Goal: Use online tool/utility: Use online tool/utility

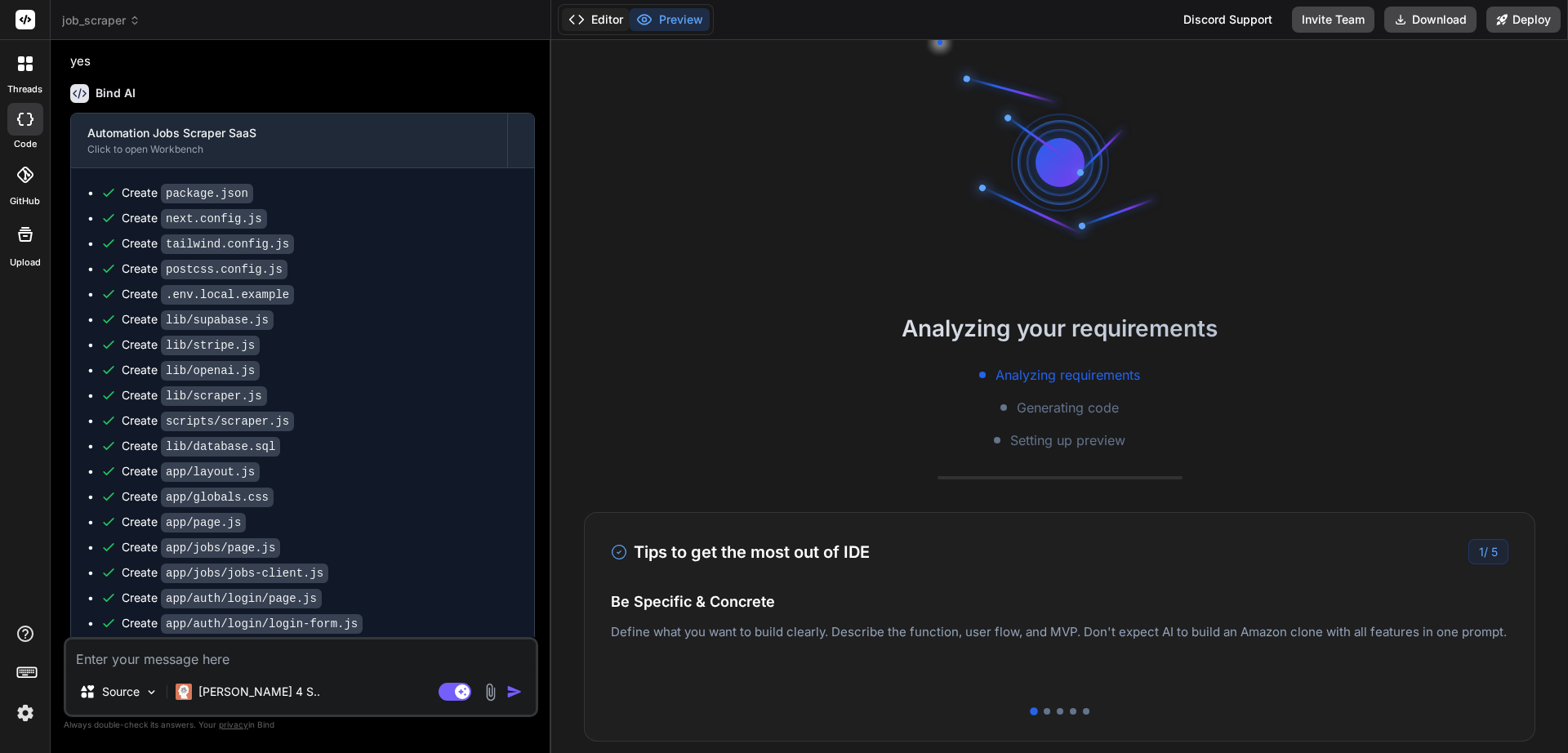
click at [604, 25] on button "Editor" at bounding box center [596, 20] width 68 height 23
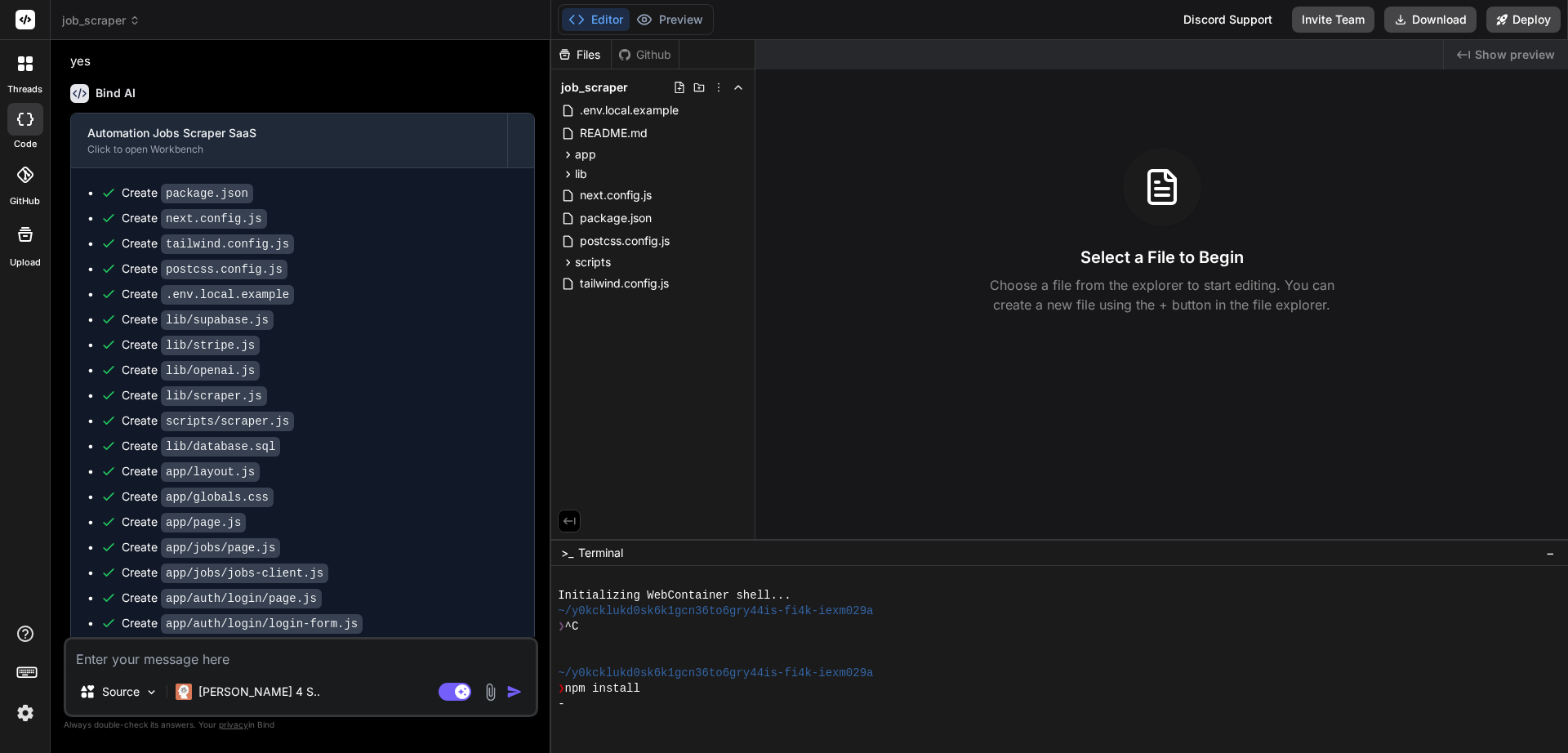
click at [141, 103] on div "Bind AI" at bounding box center [303, 93] width 465 height 19
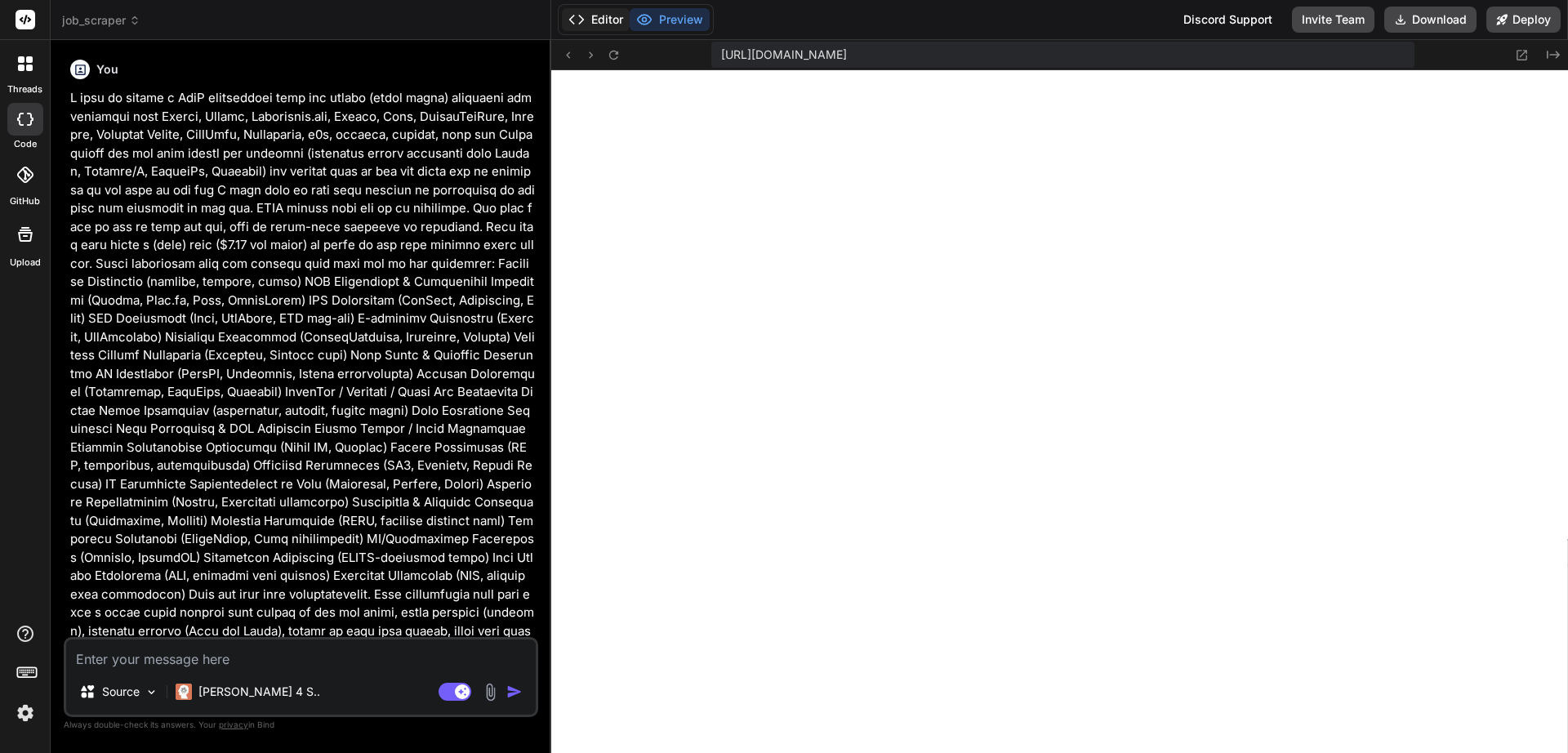
click at [609, 22] on button "Editor" at bounding box center [596, 20] width 68 height 23
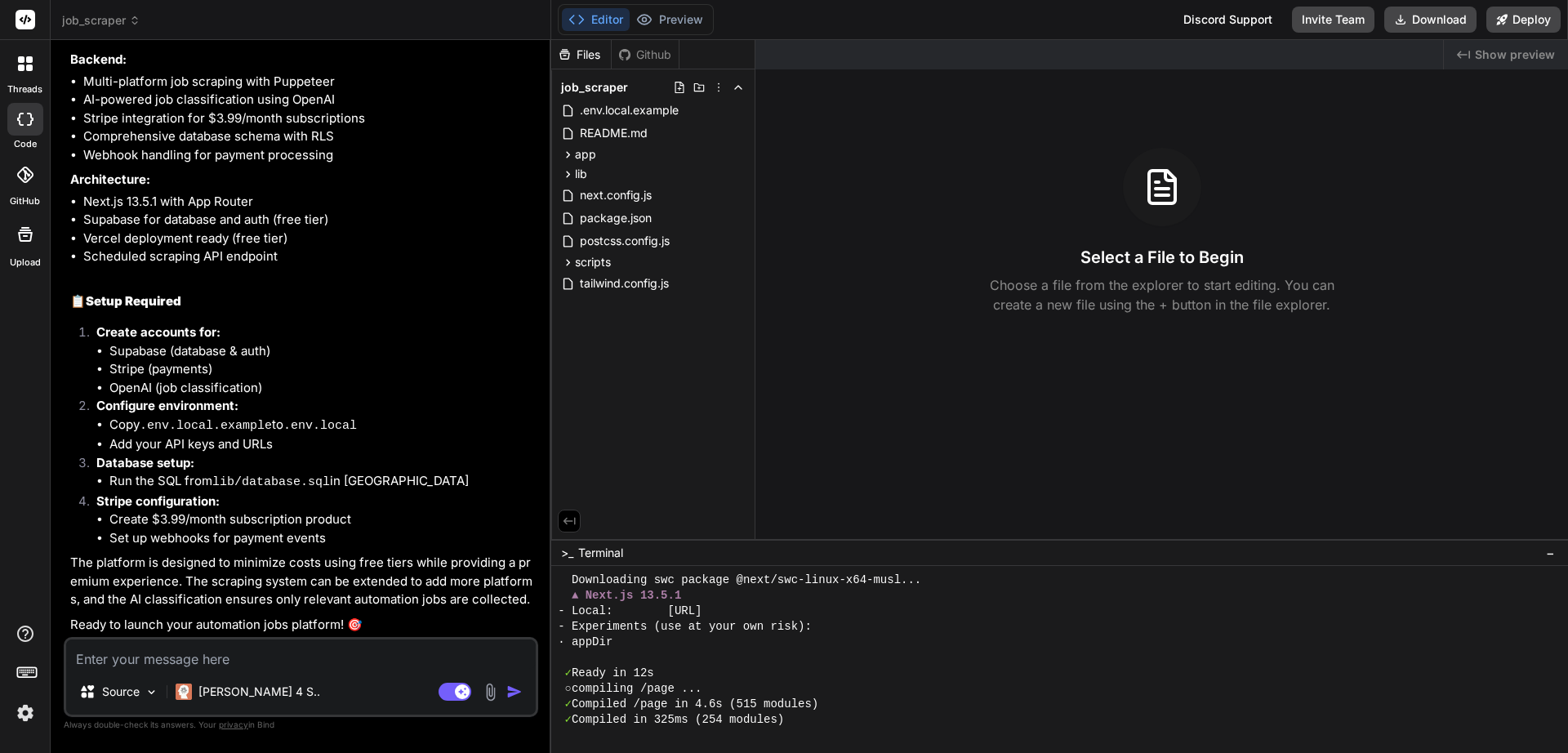
scroll to position [2479, 0]
click at [248, 658] on textarea at bounding box center [301, 654] width 469 height 30
type textarea "x"
type textarea "I"
type textarea "x"
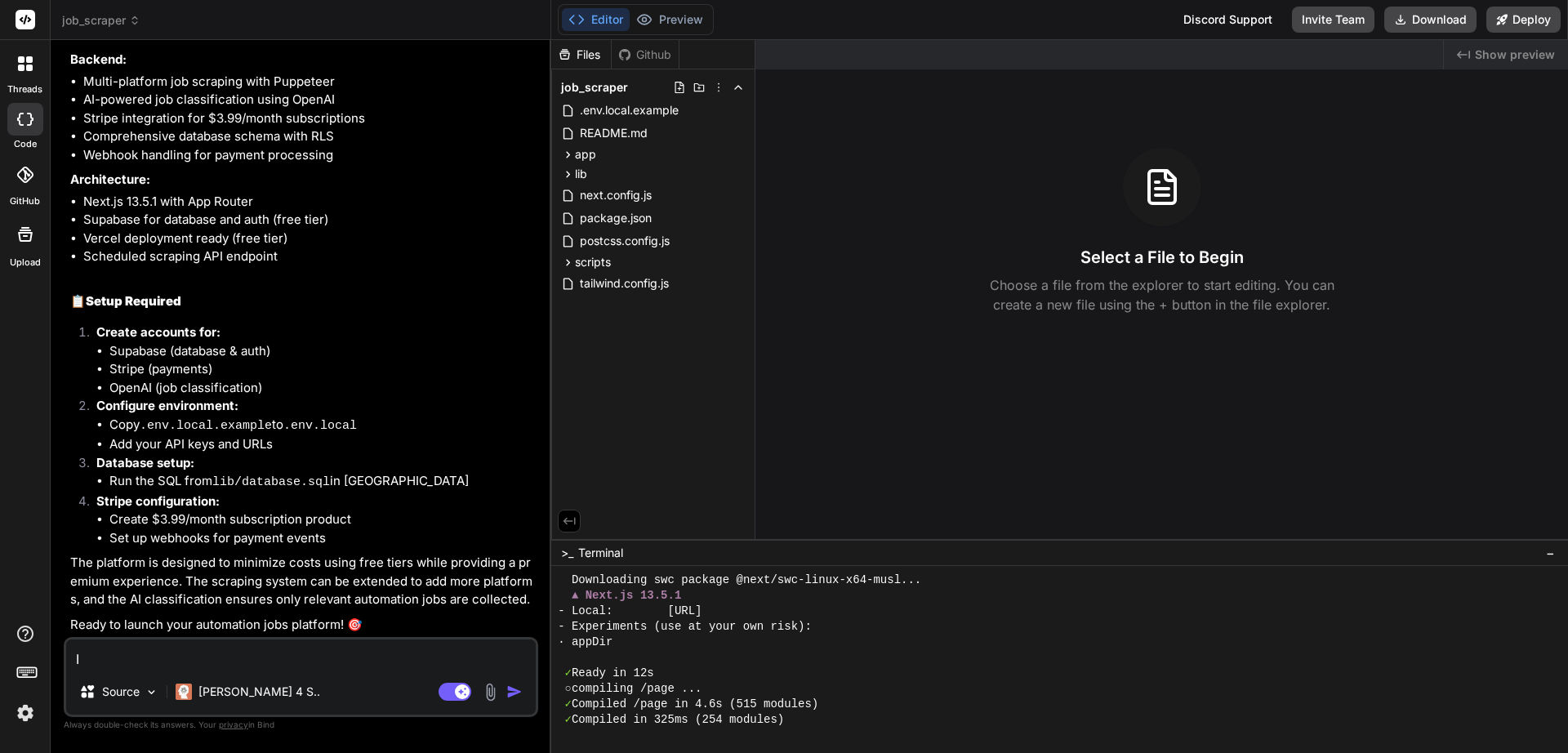
type textarea "I"
type textarea "x"
type textarea "I n"
type textarea "x"
type textarea "I ne"
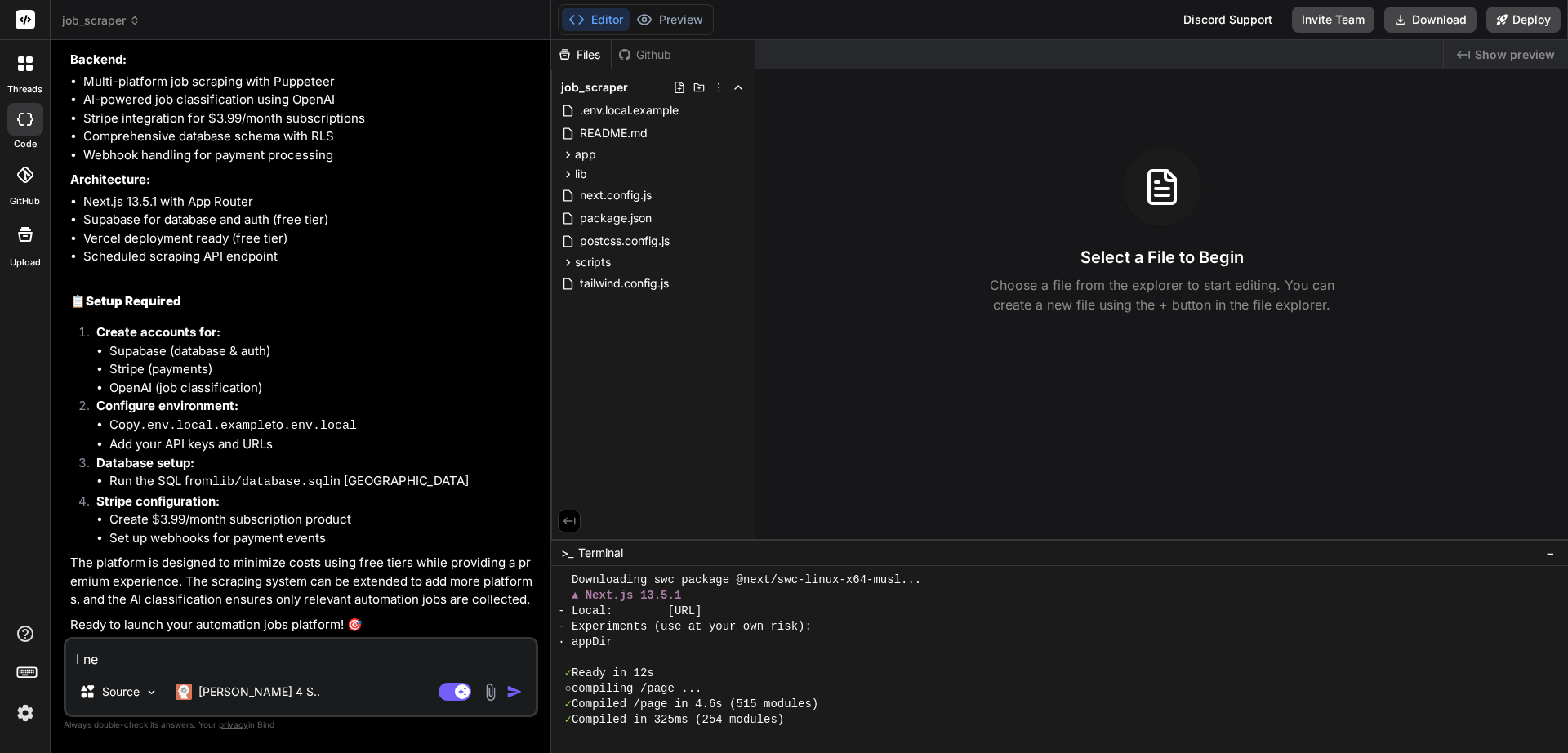
type textarea "x"
type textarea "I nee"
type textarea "x"
type textarea "I need"
type textarea "x"
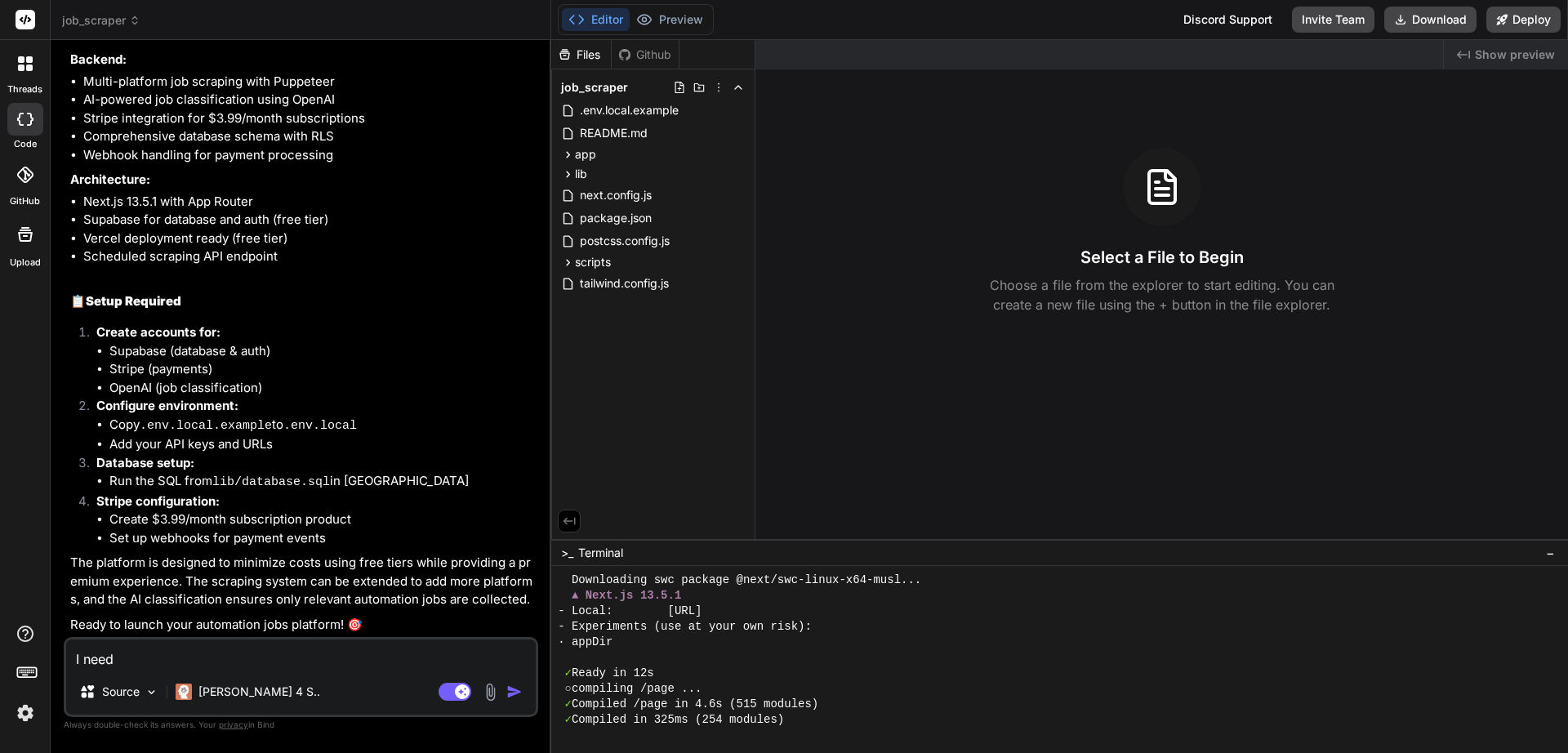
type textarea "I need"
type textarea "x"
type textarea "I need y"
type textarea "x"
type textarea "I need yo"
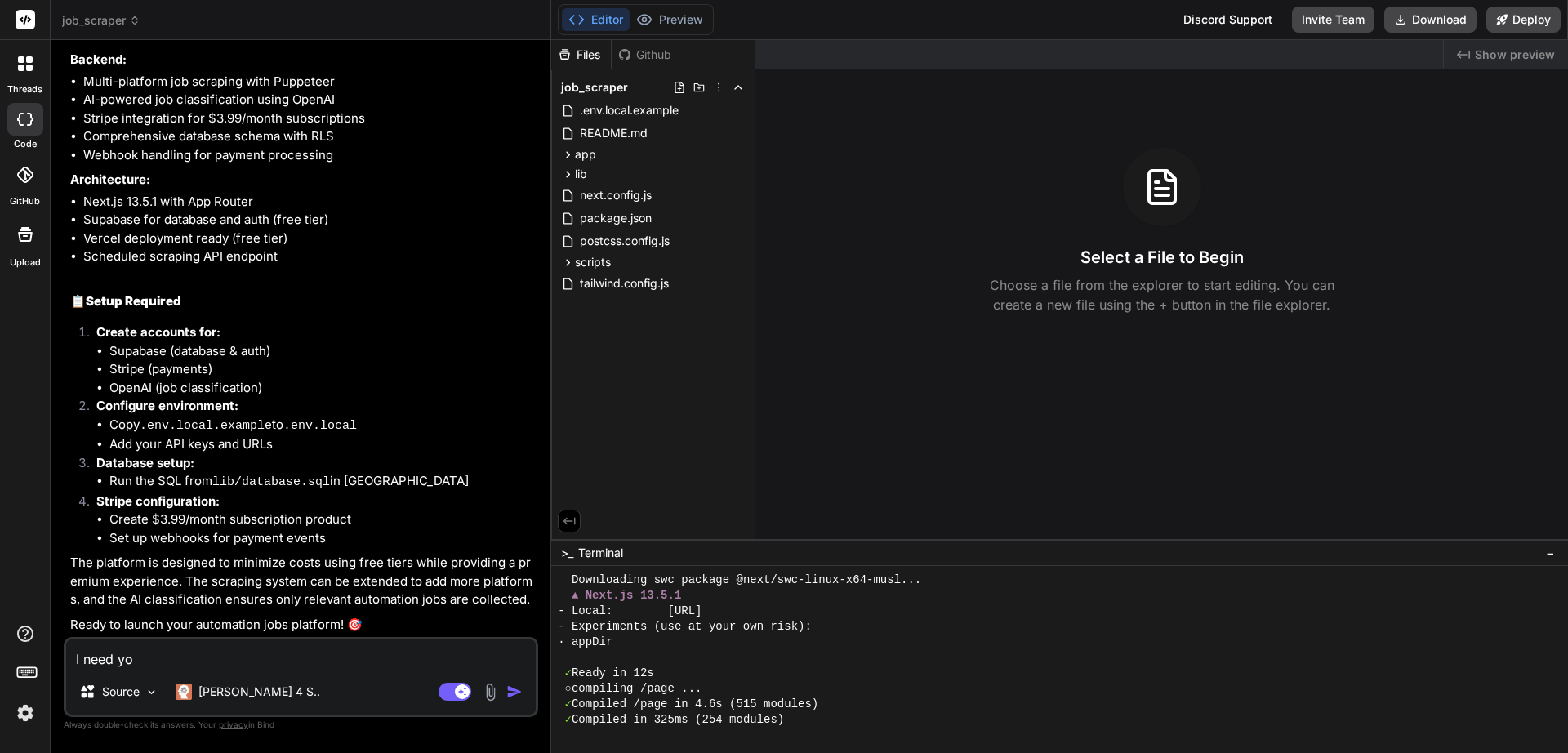
type textarea "x"
type textarea "I need you"
type textarea "x"
type textarea "I need you"
type textarea "x"
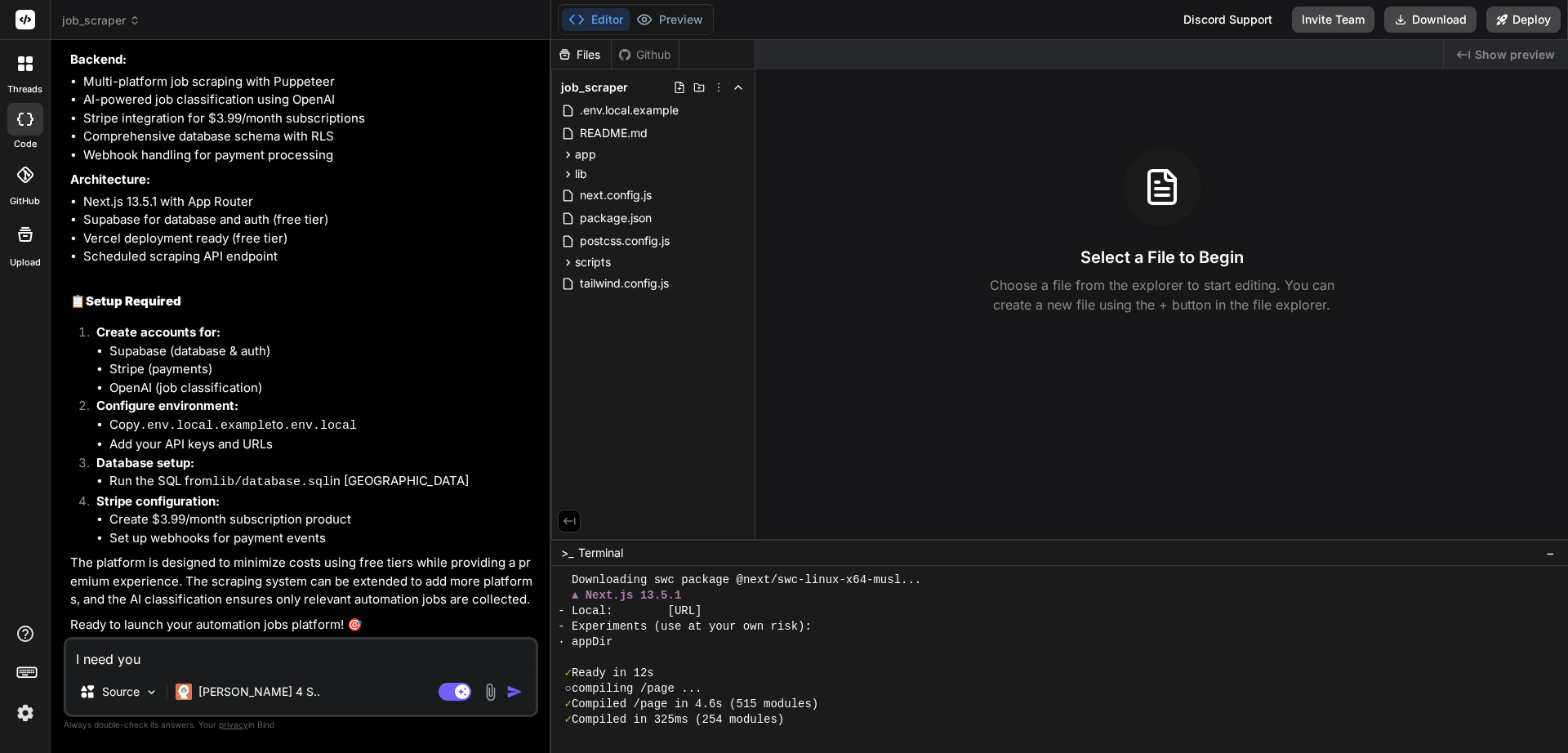
type textarea "I need you t"
type textarea "x"
type textarea "I need you to"
type textarea "x"
type textarea "I need you to"
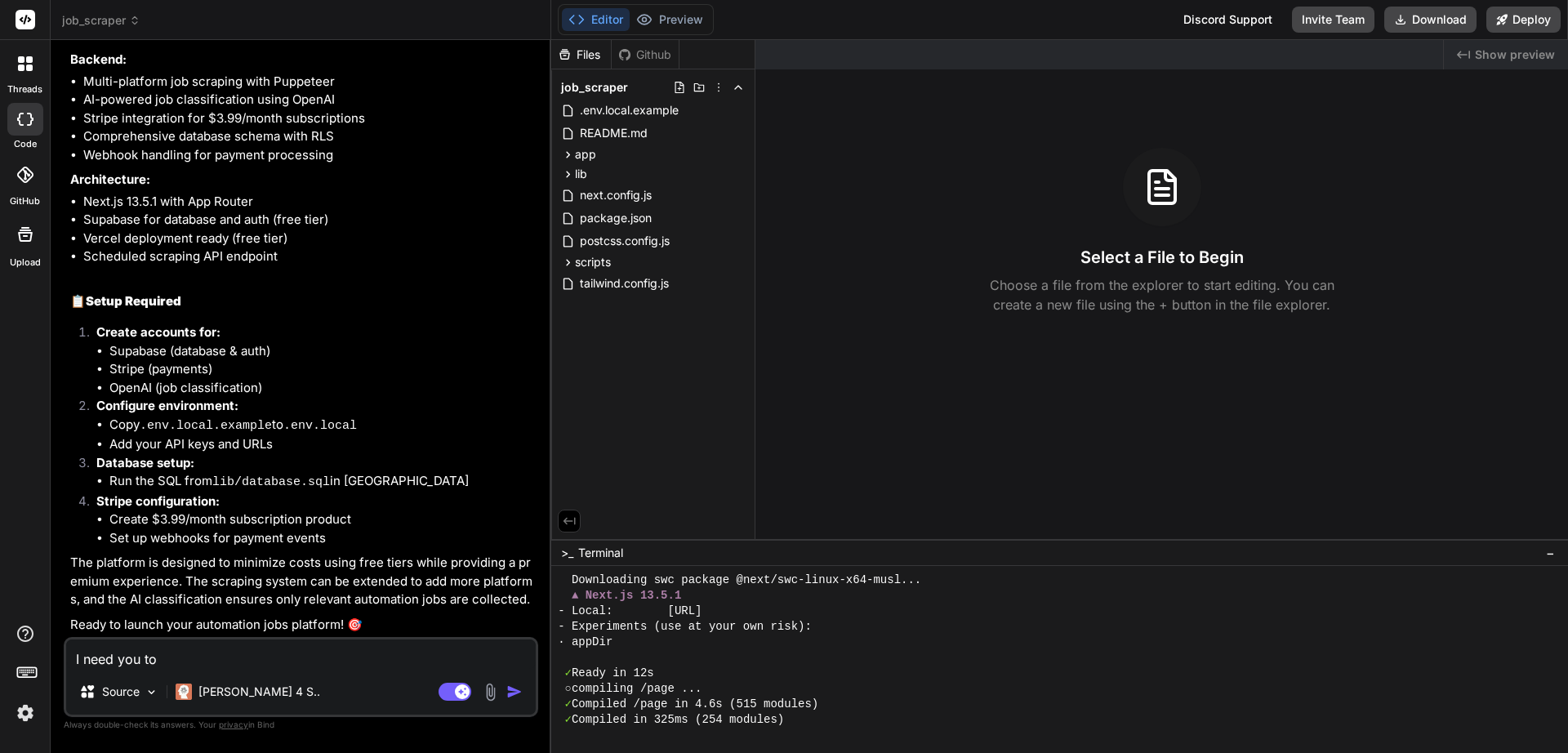
type textarea "x"
type textarea "I need you to e"
type textarea "x"
type textarea "I need you to en"
type textarea "x"
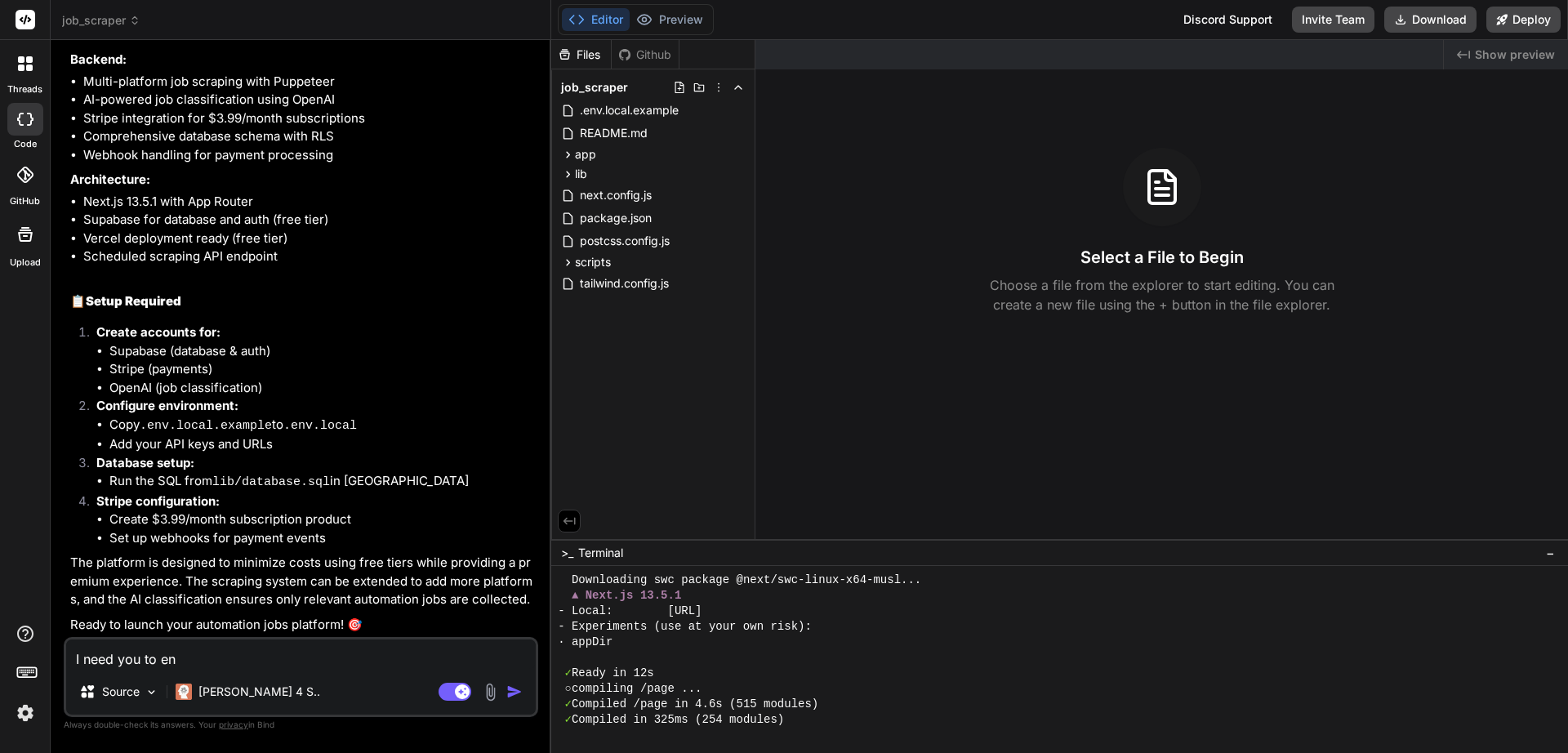
type textarea "I need you to ens"
type textarea "x"
type textarea "I need you to ensu"
type textarea "x"
type textarea "I need you to ensur"
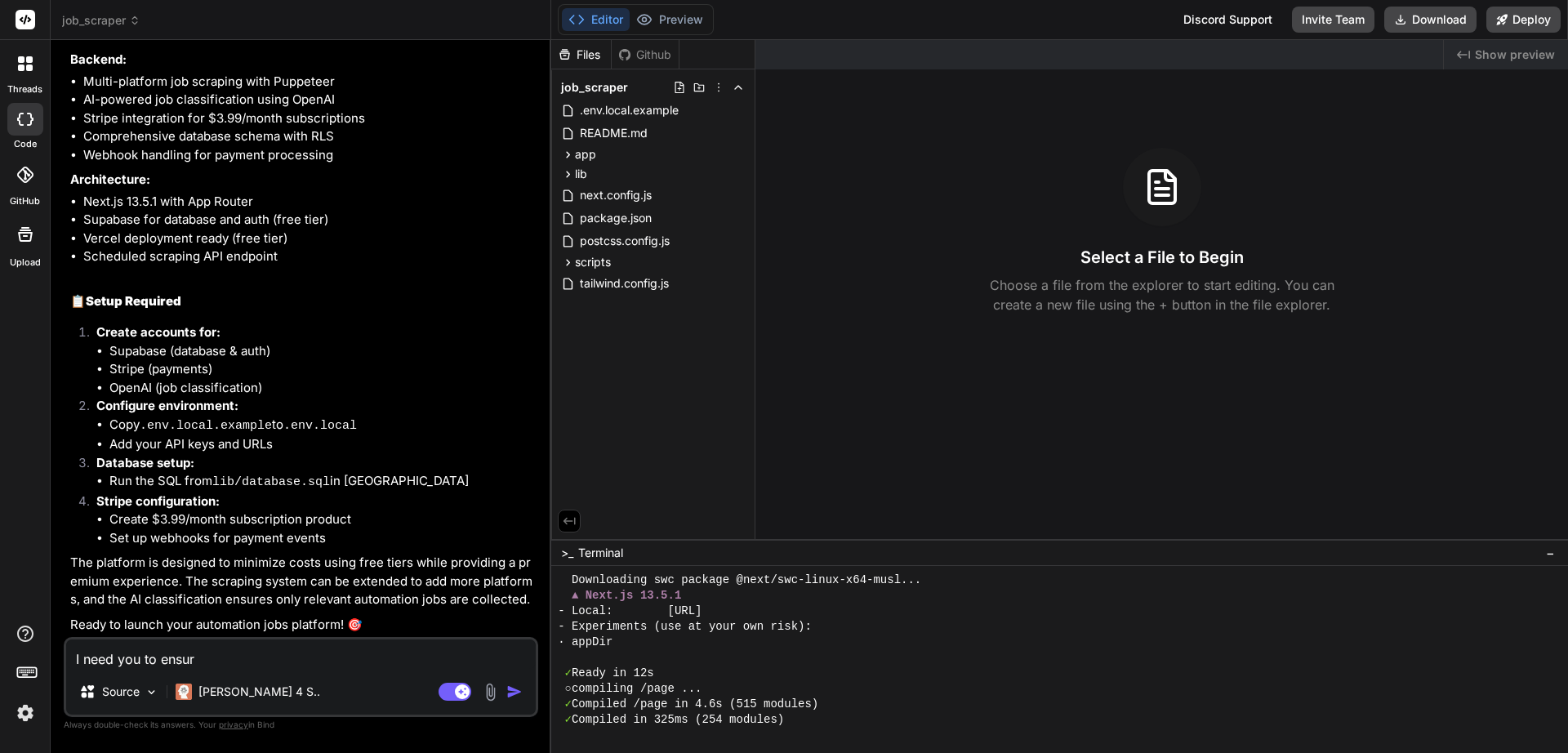
type textarea "x"
type textarea "I need you to ensure"
type textarea "x"
type textarea "I need you to ensure"
type textarea "x"
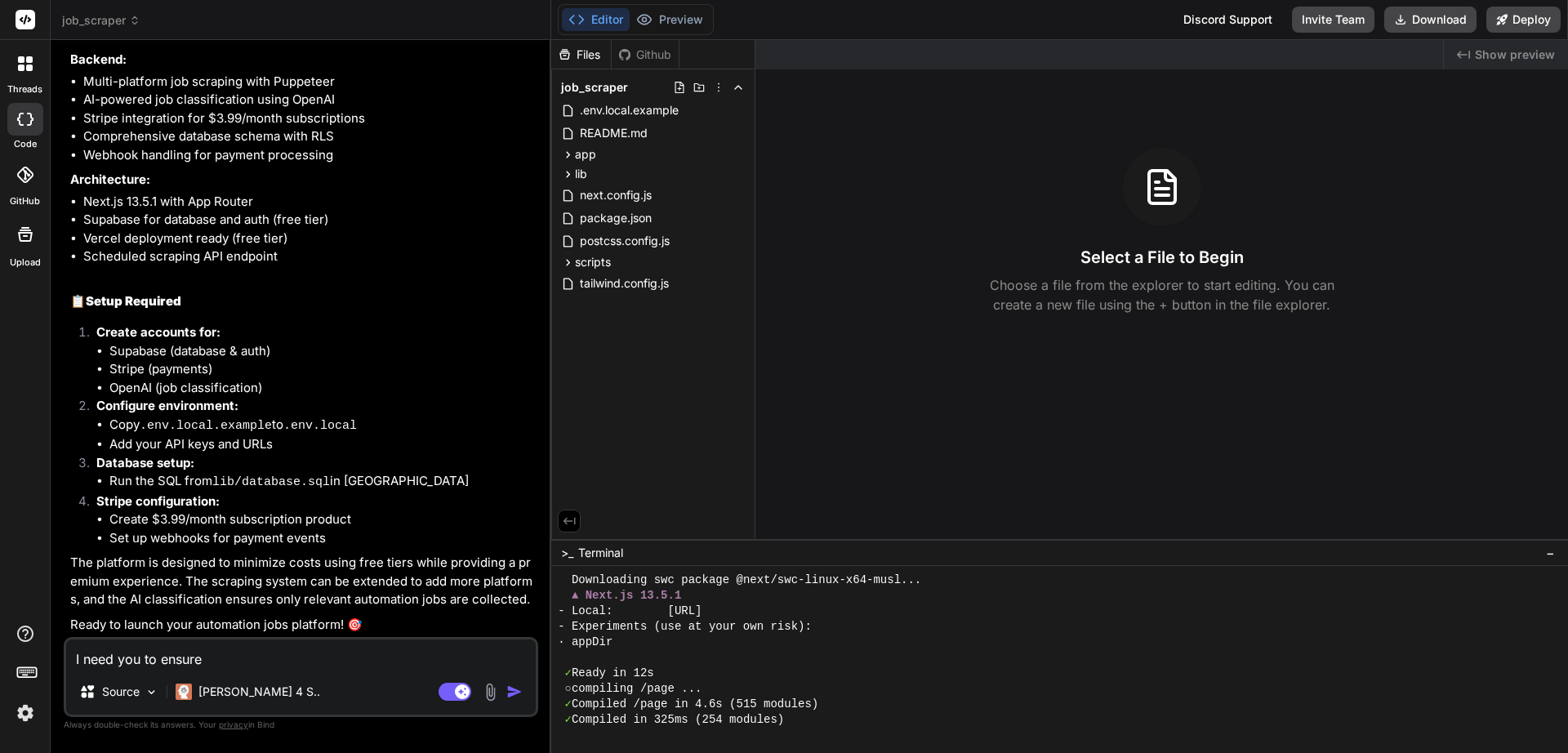
type textarea "I need you to ensure t"
type textarea "x"
type textarea "I need you to ensure th"
type textarea "x"
type textarea "I need you to ensure tha"
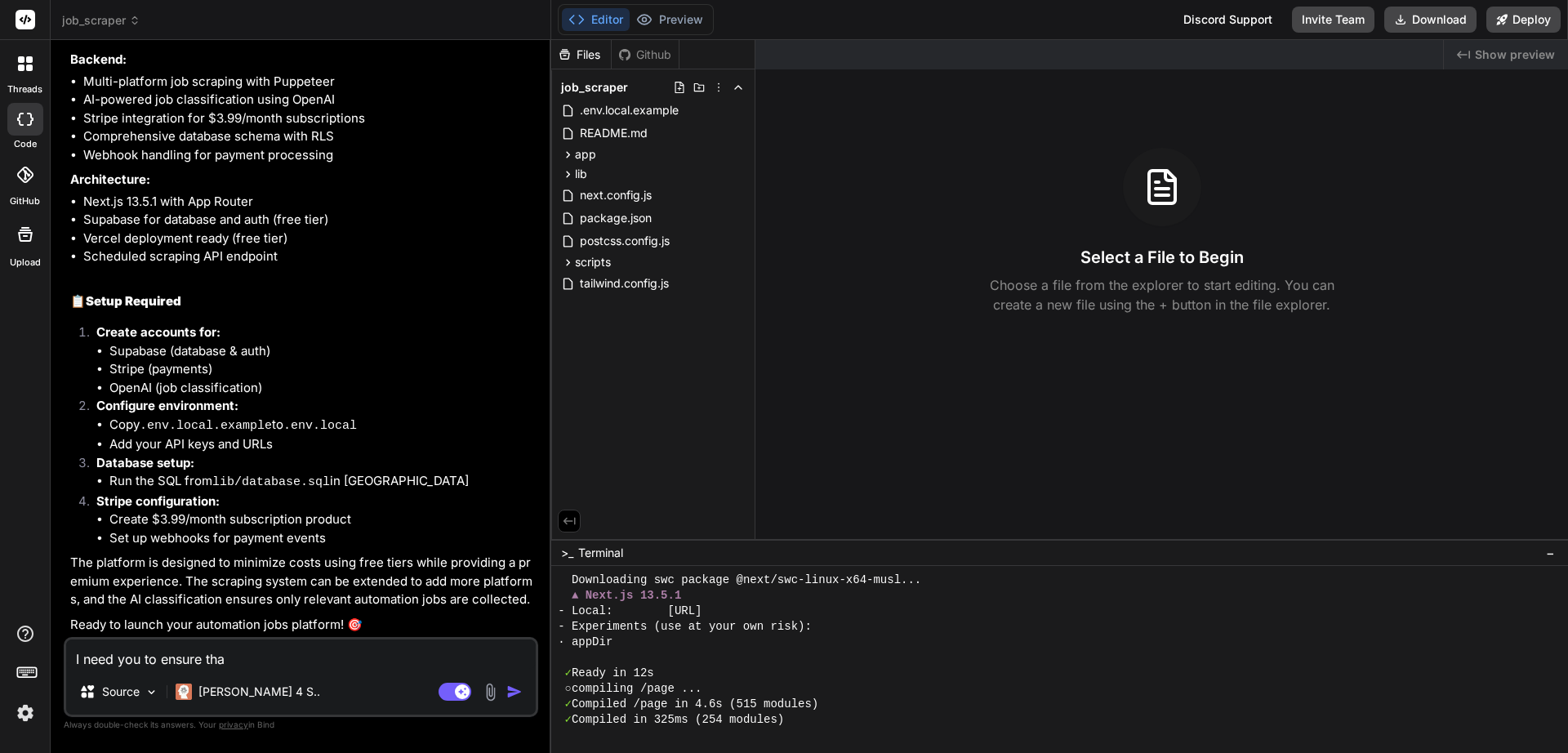
type textarea "x"
type textarea "I need you to ensure that"
type textarea "x"
type textarea "I need you to ensure that"
type textarea "x"
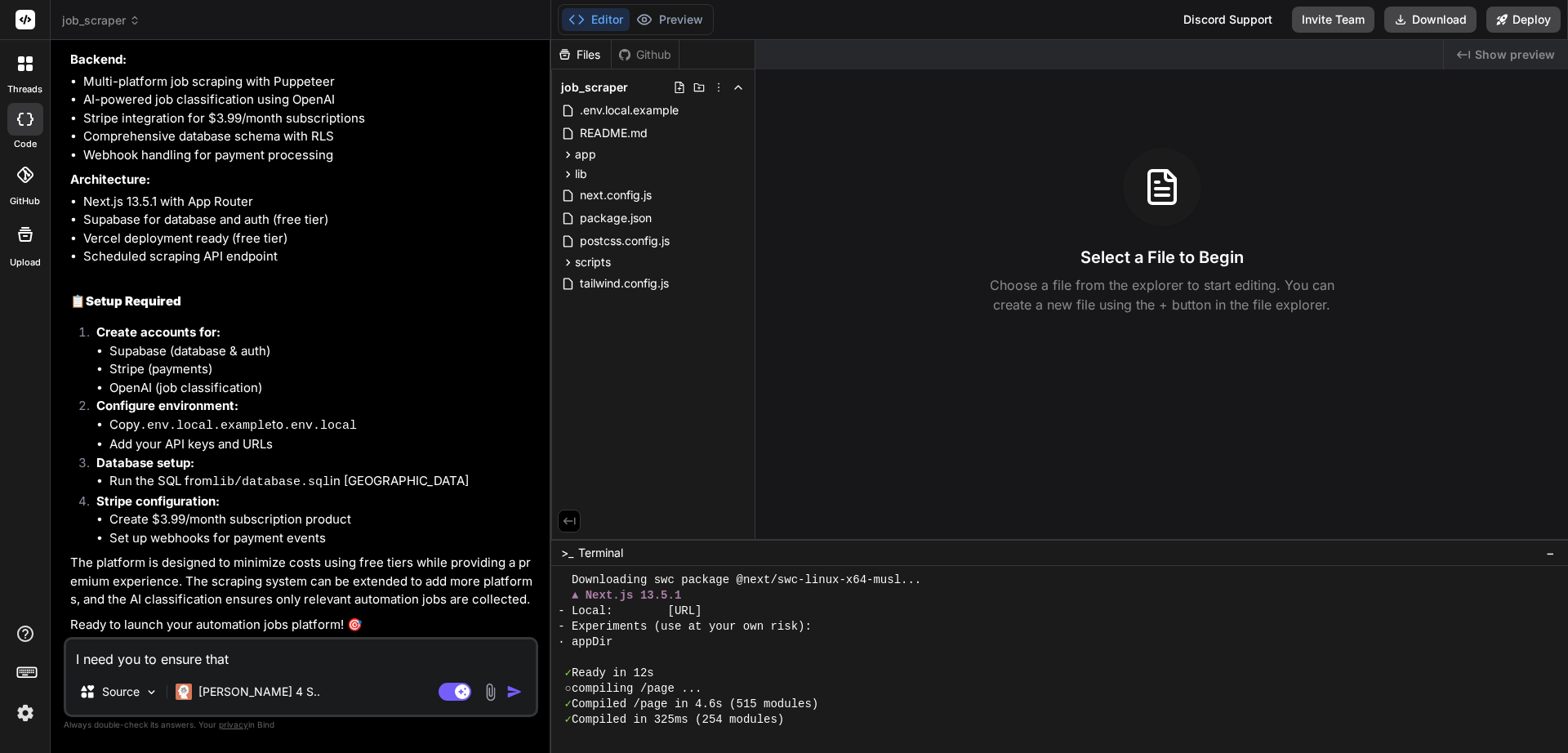
type textarea "I need you to ensure that n"
type textarea "x"
type textarea "I need you to ensure that no"
type textarea "x"
type textarea "I need you to ensure that no"
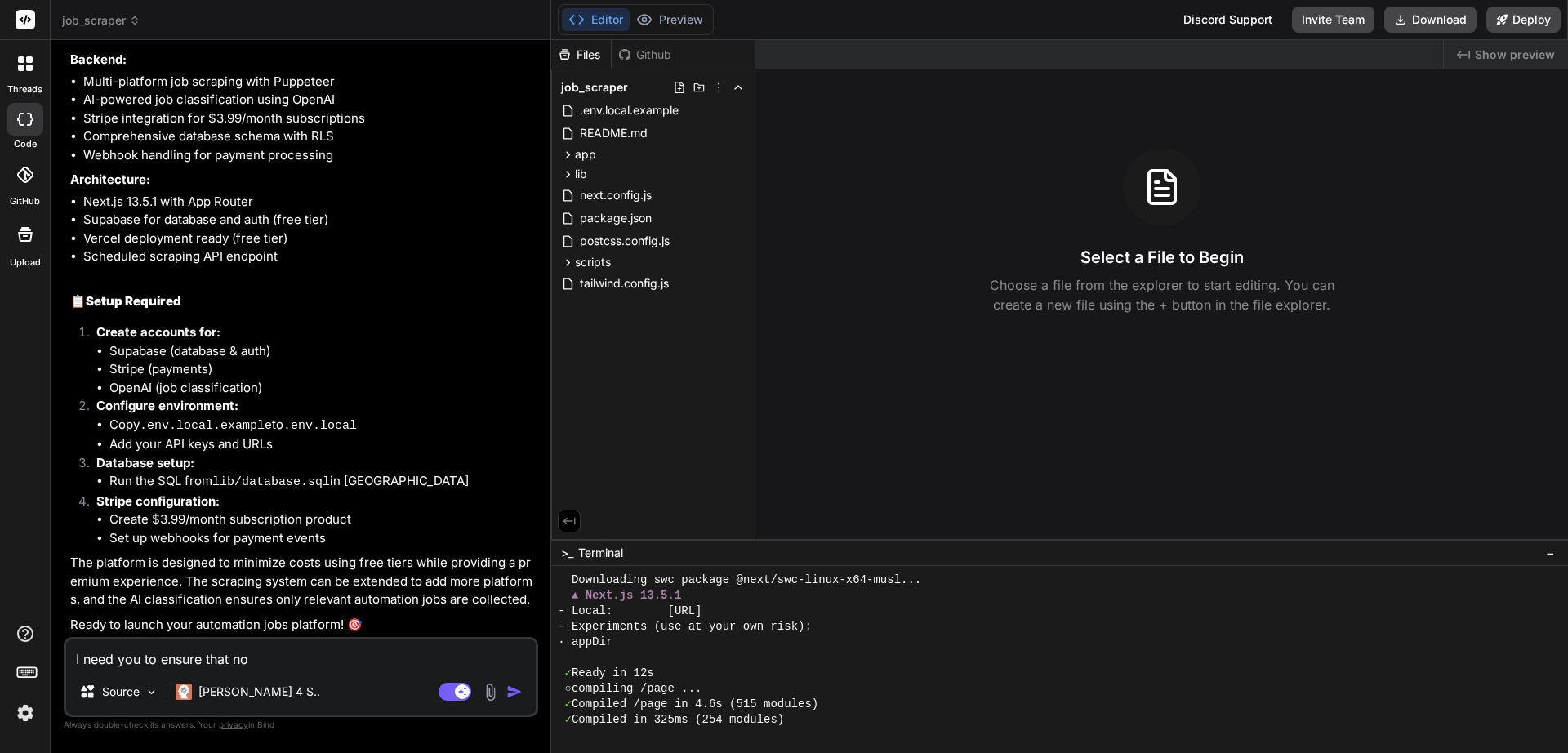
type textarea "x"
type textarea "I need you to ensure that no o"
type textarea "x"
type textarea "I need you to ensure that no on"
type textarea "x"
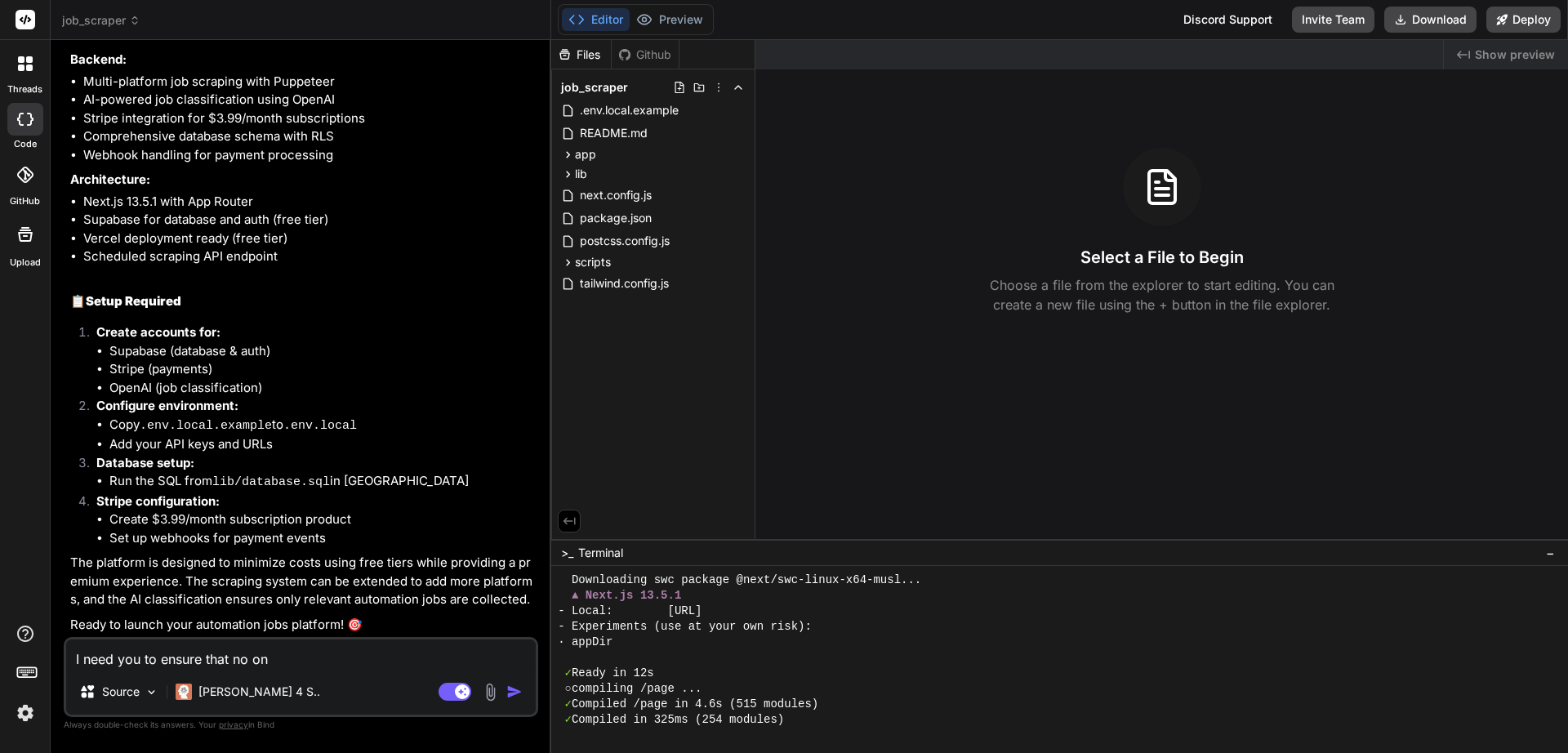
type textarea "I need you to ensure that no one"
type textarea "x"
type textarea "I need you to ensure that no one"
type textarea "x"
type textarea "I need you to ensure that no one c"
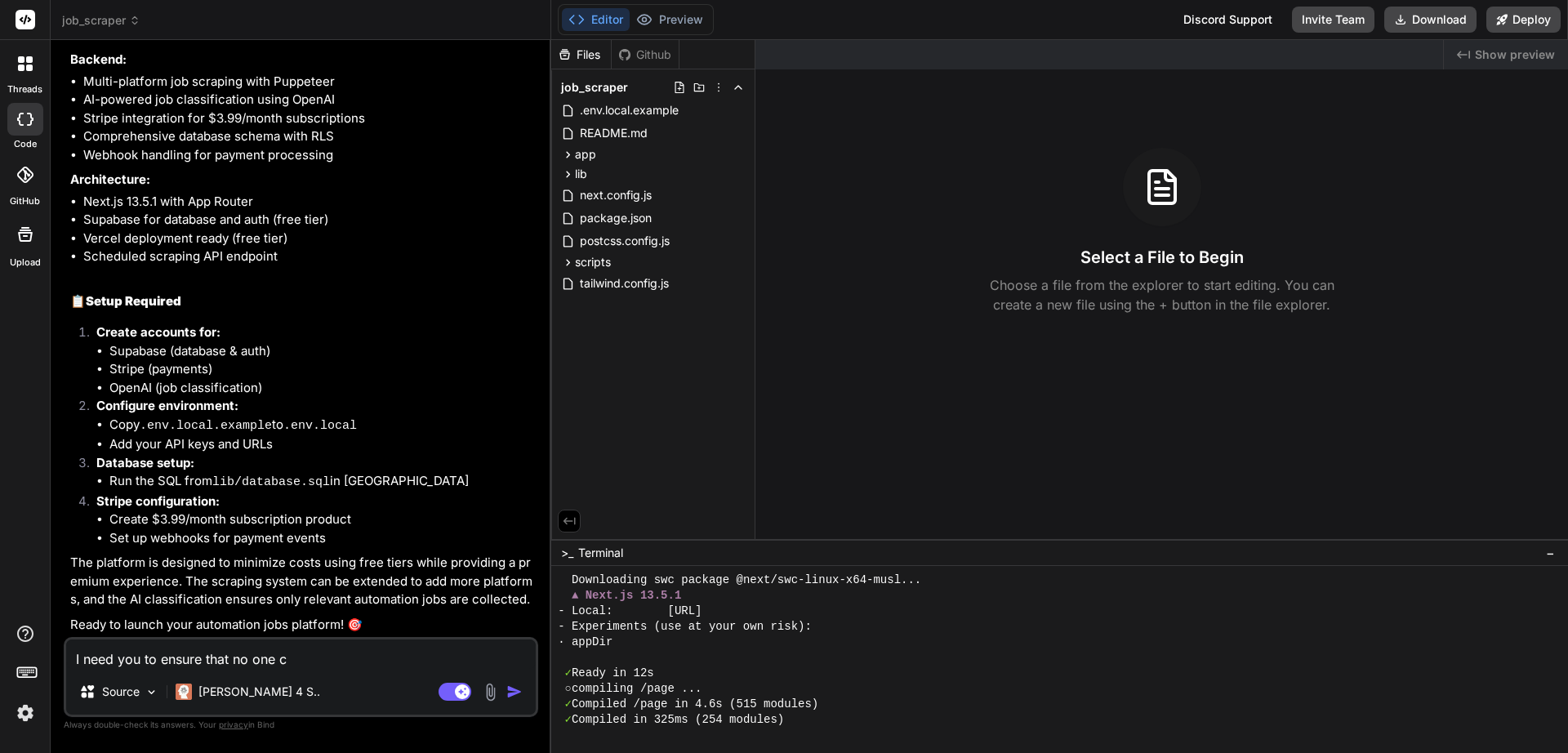
type textarea "x"
type textarea "I need you to ensure that no one ca"
type textarea "x"
type textarea "I need you to ensure that no one can"
type textarea "x"
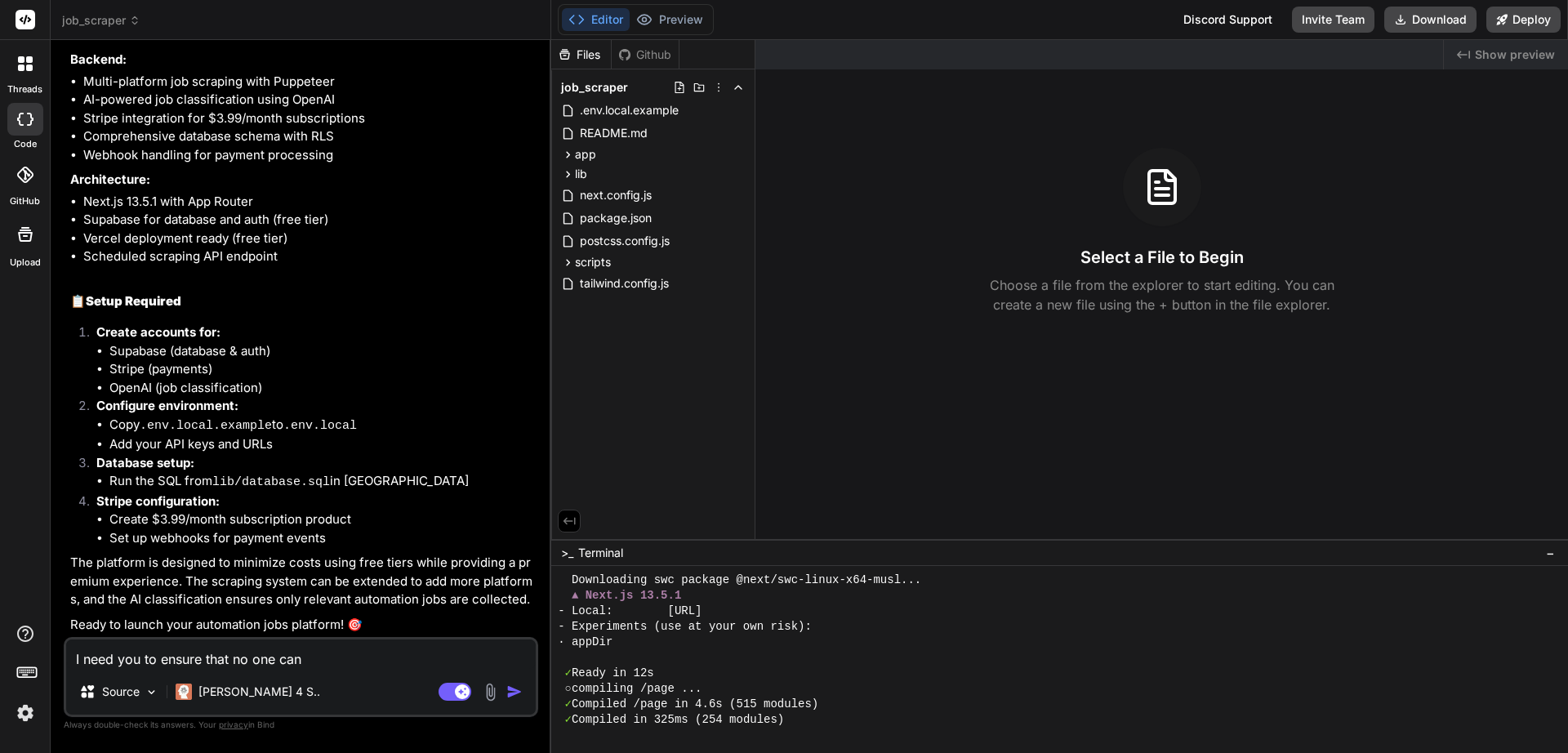
type textarea "I need you to ensure that no one can"
type textarea "x"
type textarea "I need you to ensure that no one can r"
type textarea "x"
type textarea "I need you to ensure that no one can re"
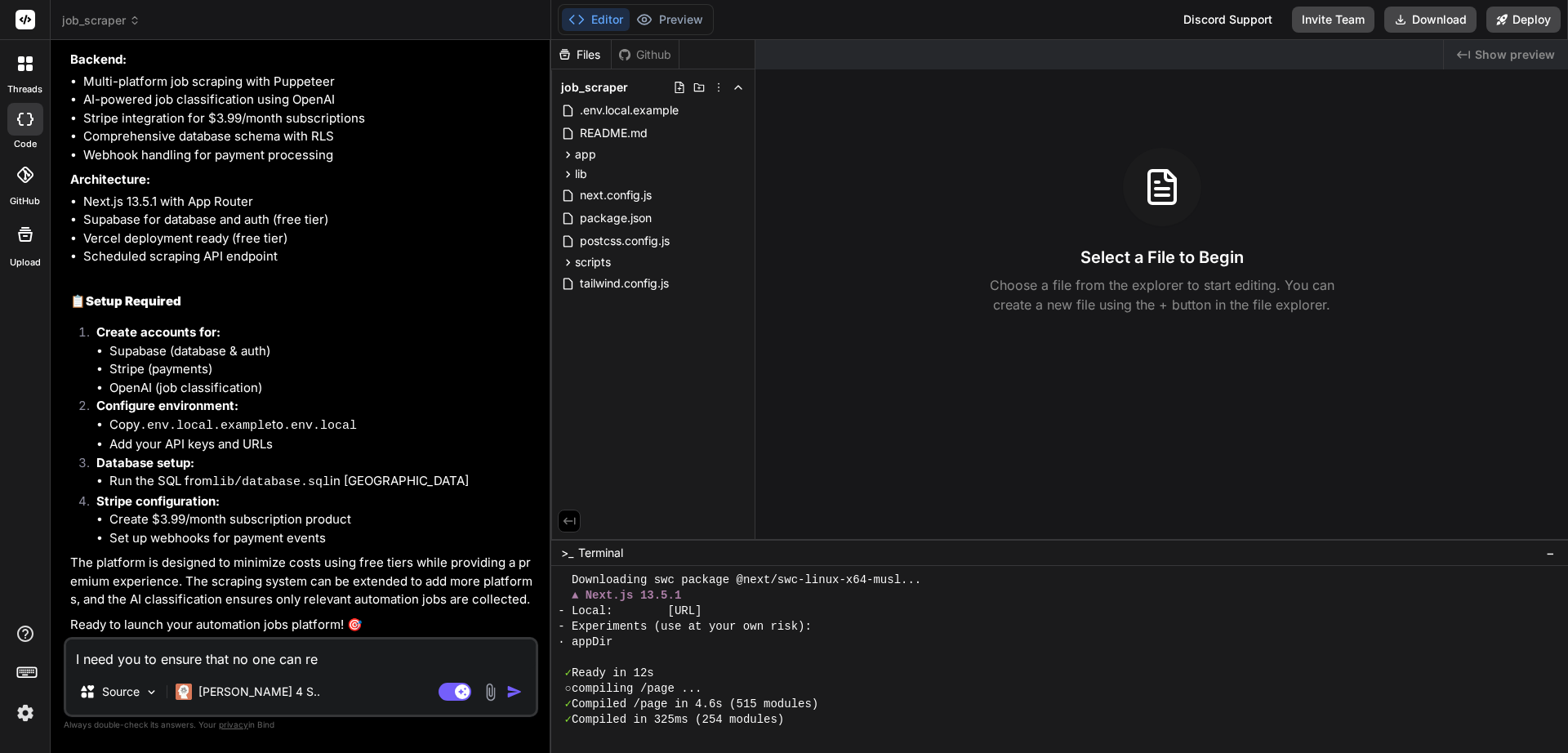
type textarea "x"
type textarea "I need you to ensure that no one can reg"
type textarea "x"
type textarea "I need you to ensure that no one can regi"
type textarea "x"
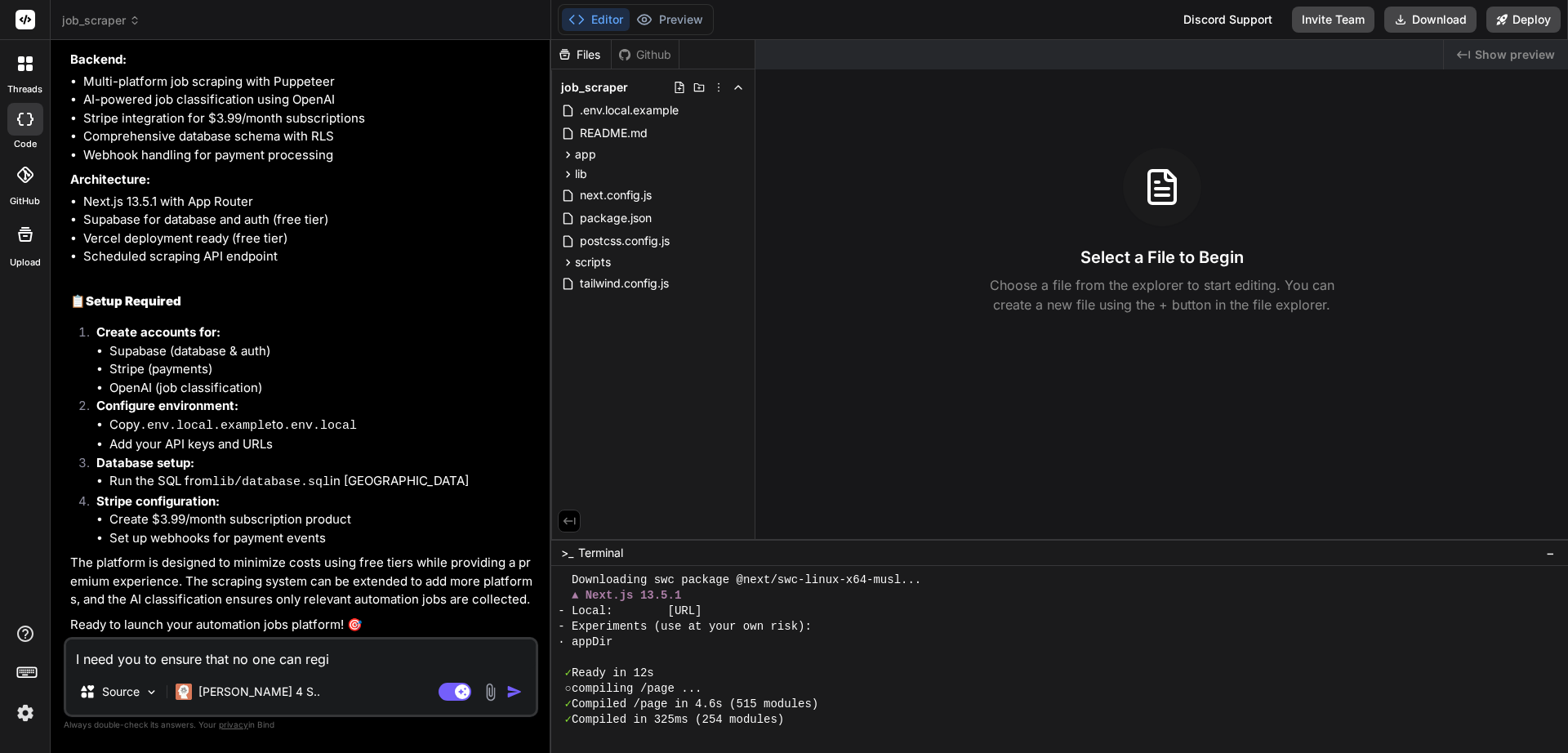
type textarea "I need you to ensure that no one can regis"
type textarea "x"
type textarea "I need you to ensure that no one can regist"
type textarea "x"
type textarea "I need you to ensure that no one can registe"
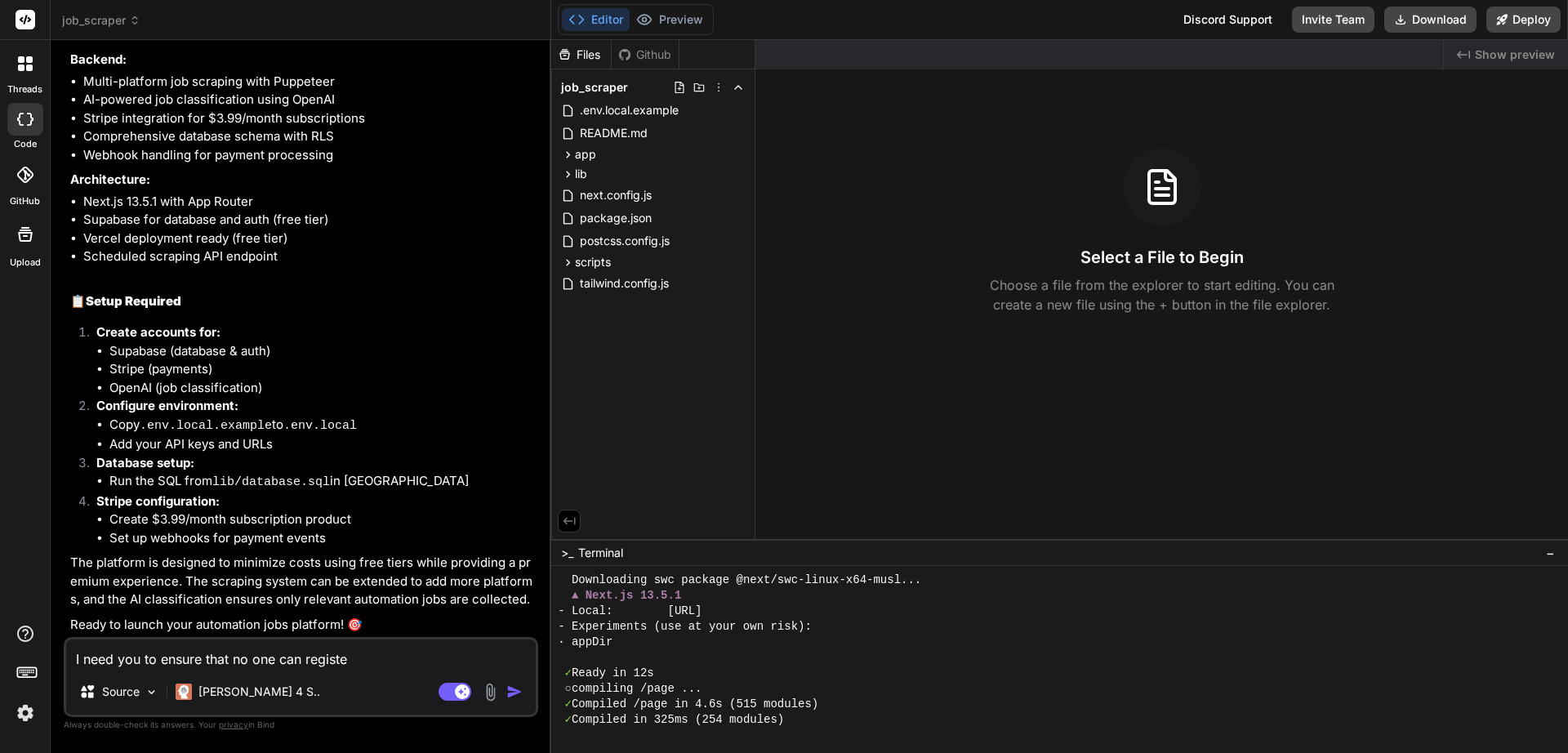
type textarea "x"
type textarea "I need you to ensure that no one can register"
type textarea "x"
type textarea "I need you to ensure that no one can register"
type textarea "x"
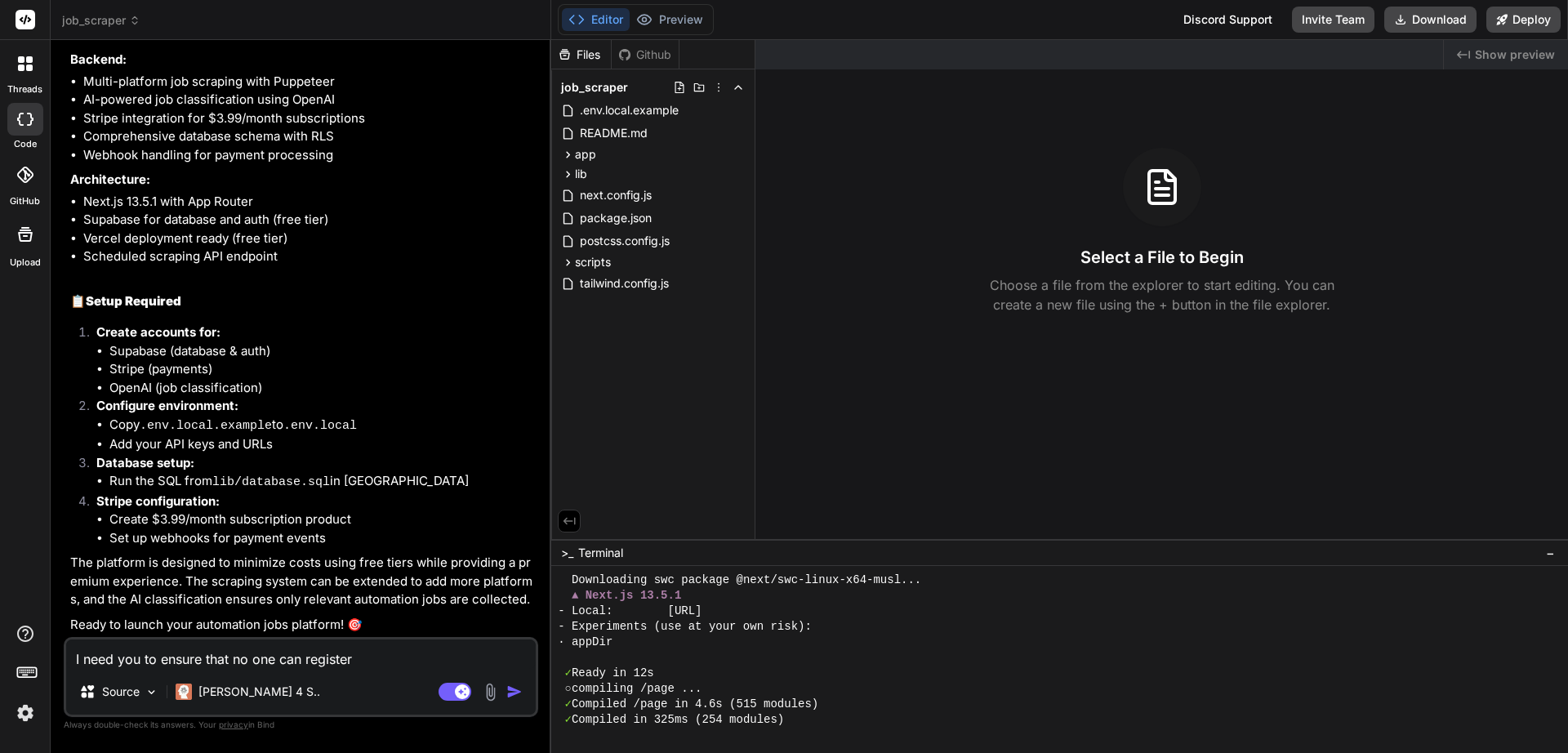
type textarea "I need you to ensure that no one can register a"
type textarea "x"
type textarea "I need you to ensure that no one can register as"
type textarea "x"
type textarea "I need you to ensure that no one can register as"
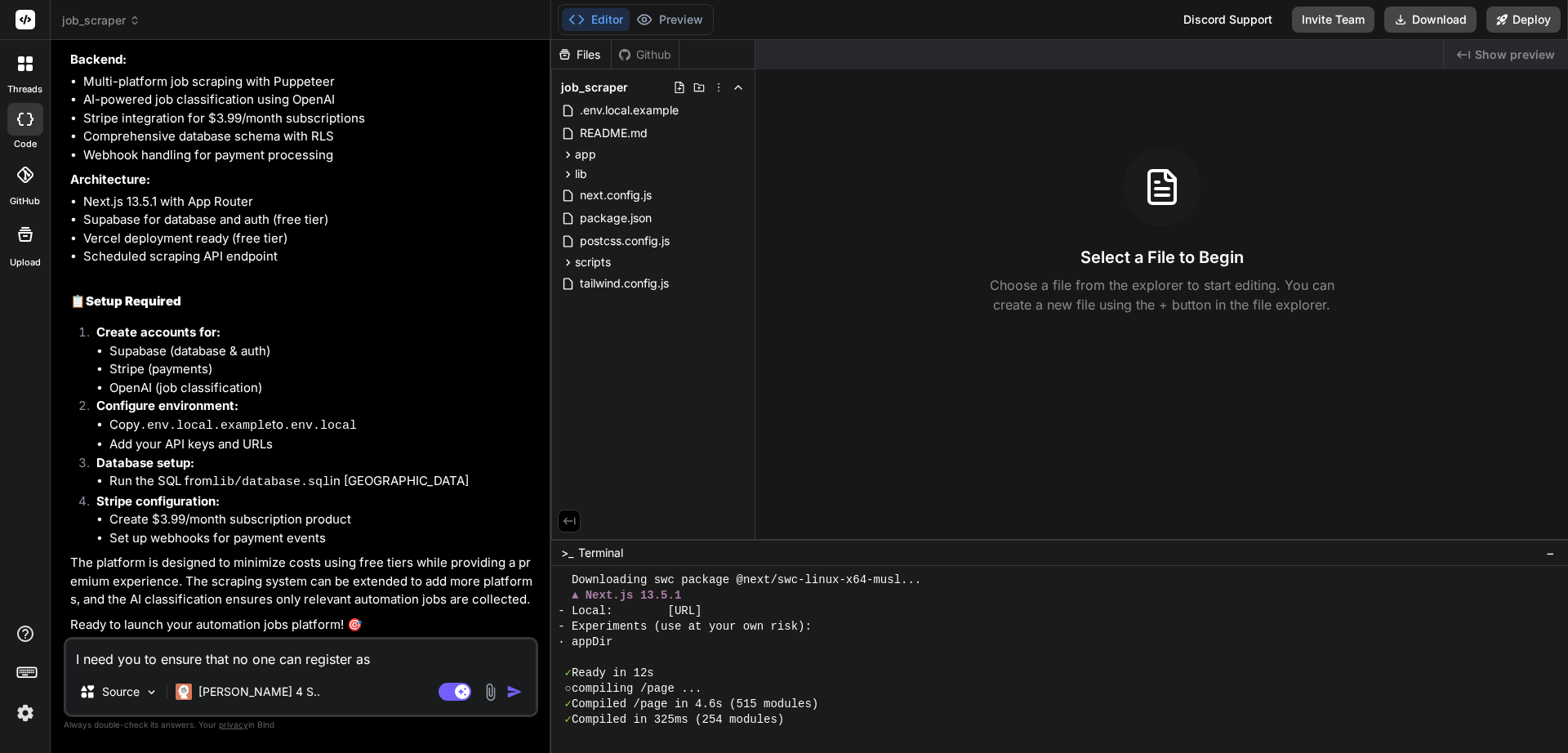
type textarea "x"
type textarea "I need you to ensure that no one can register as a"
type textarea "x"
type textarea "I need you to ensure that no one can register as an"
type textarea "x"
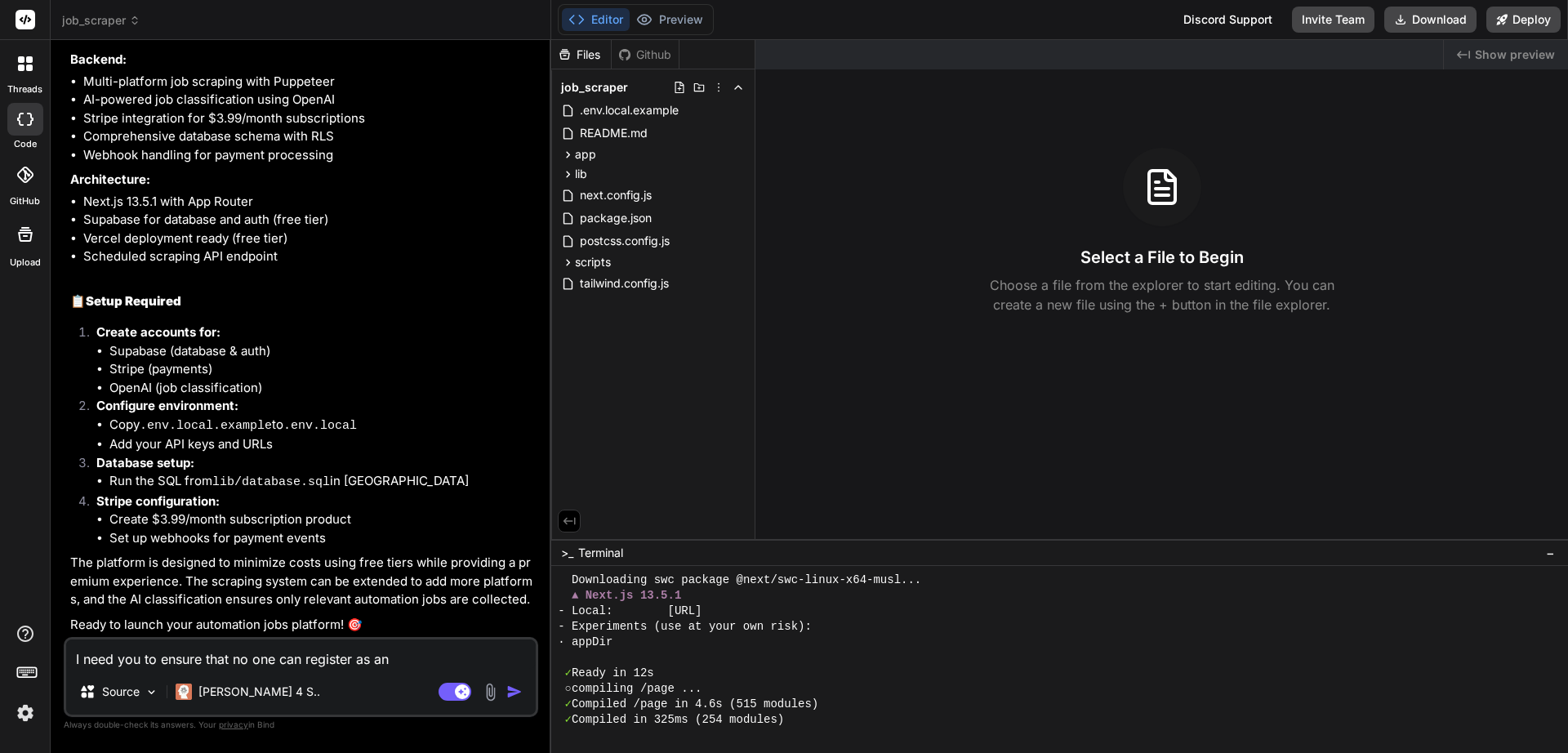
type textarea "I need you to ensure that no one can register as an"
type textarea "x"
type textarea "I need you to ensure that no one can register as an a"
type textarea "x"
type textarea "I need you to ensure that no one can register as an ad"
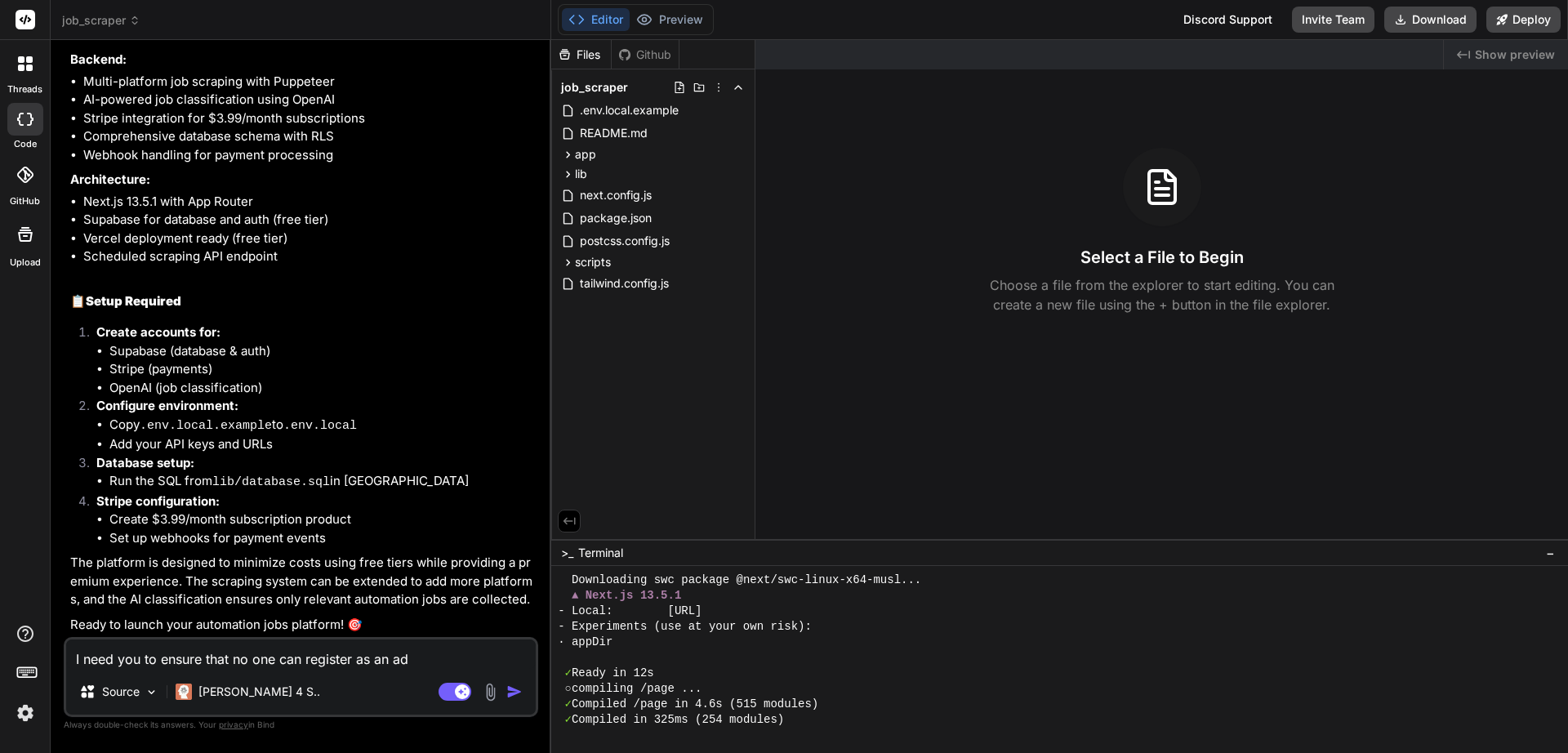
type textarea "x"
type textarea "I need you to ensure that no one can register as an adm"
type textarea "x"
type textarea "I need you to ensure that no one can register as an admi"
type textarea "x"
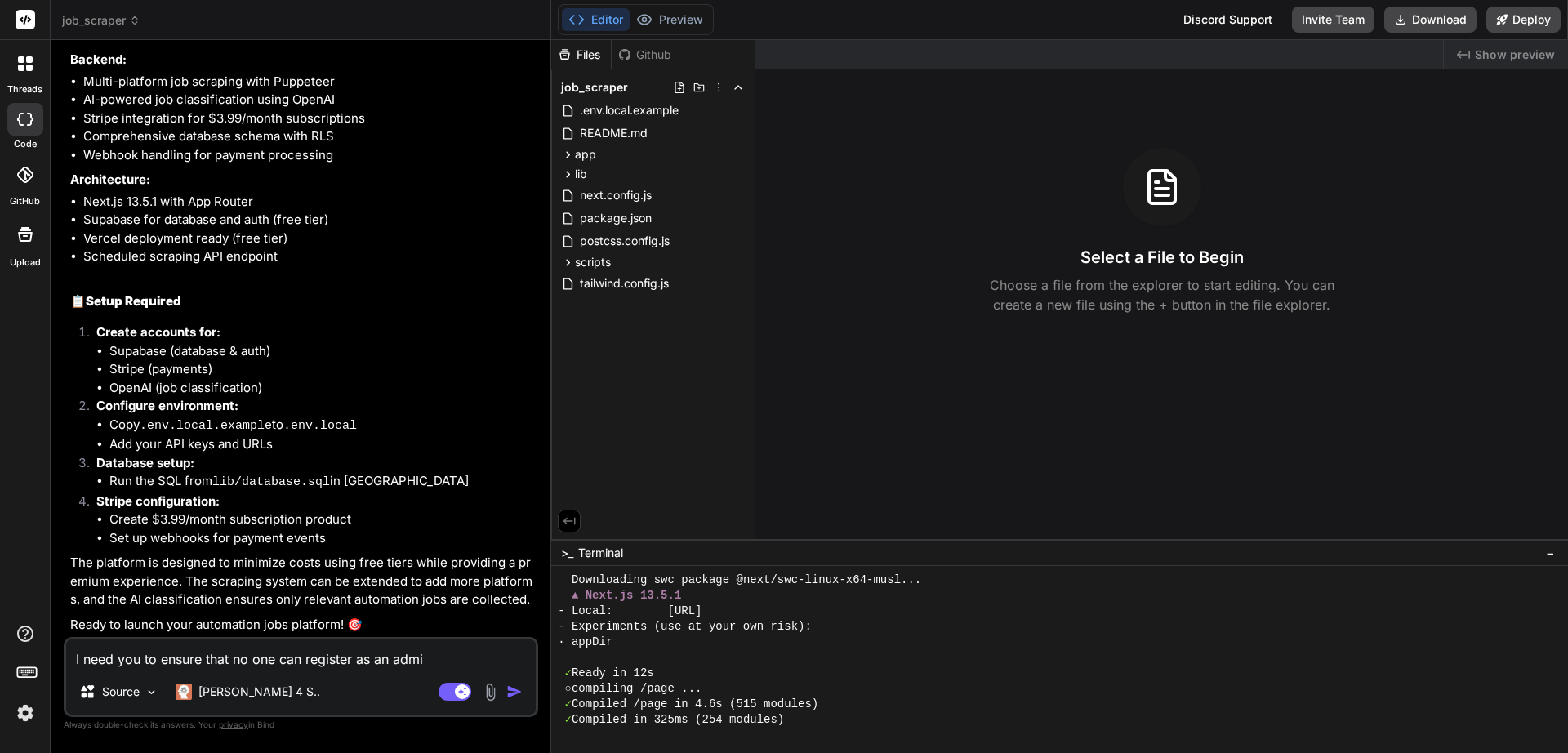
type textarea "I need you to ensure that no one can register as an admin"
type textarea "x"
type textarea "I need you to ensure that no one can register as an admin."
type textarea "x"
type textarea "I need you to ensure that no one can register as an admin."
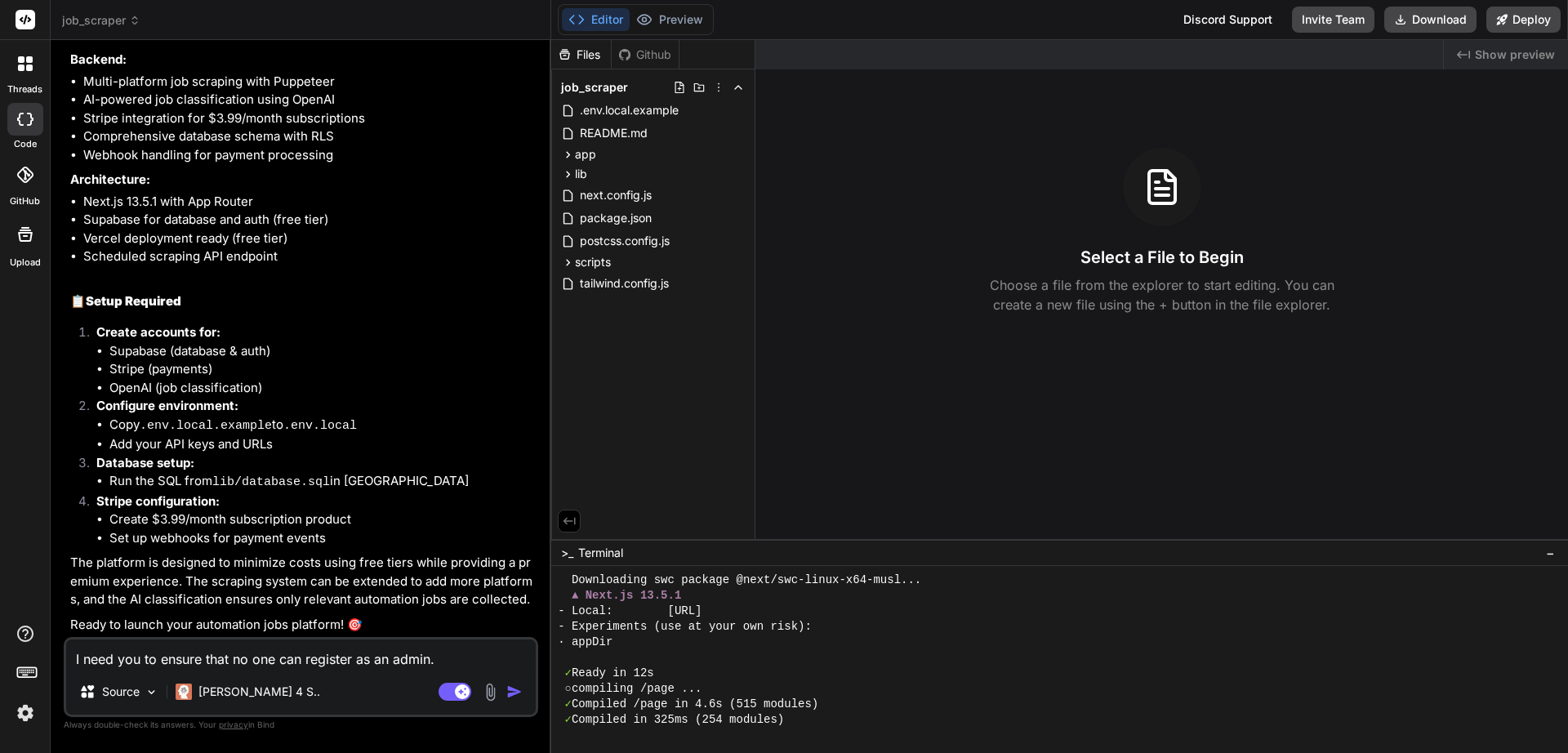
type textarea "x"
type textarea "I need you to ensure that no one can register as an admin. T"
type textarea "x"
type textarea "I need you to ensure that no one can register as an admin. Th"
type textarea "x"
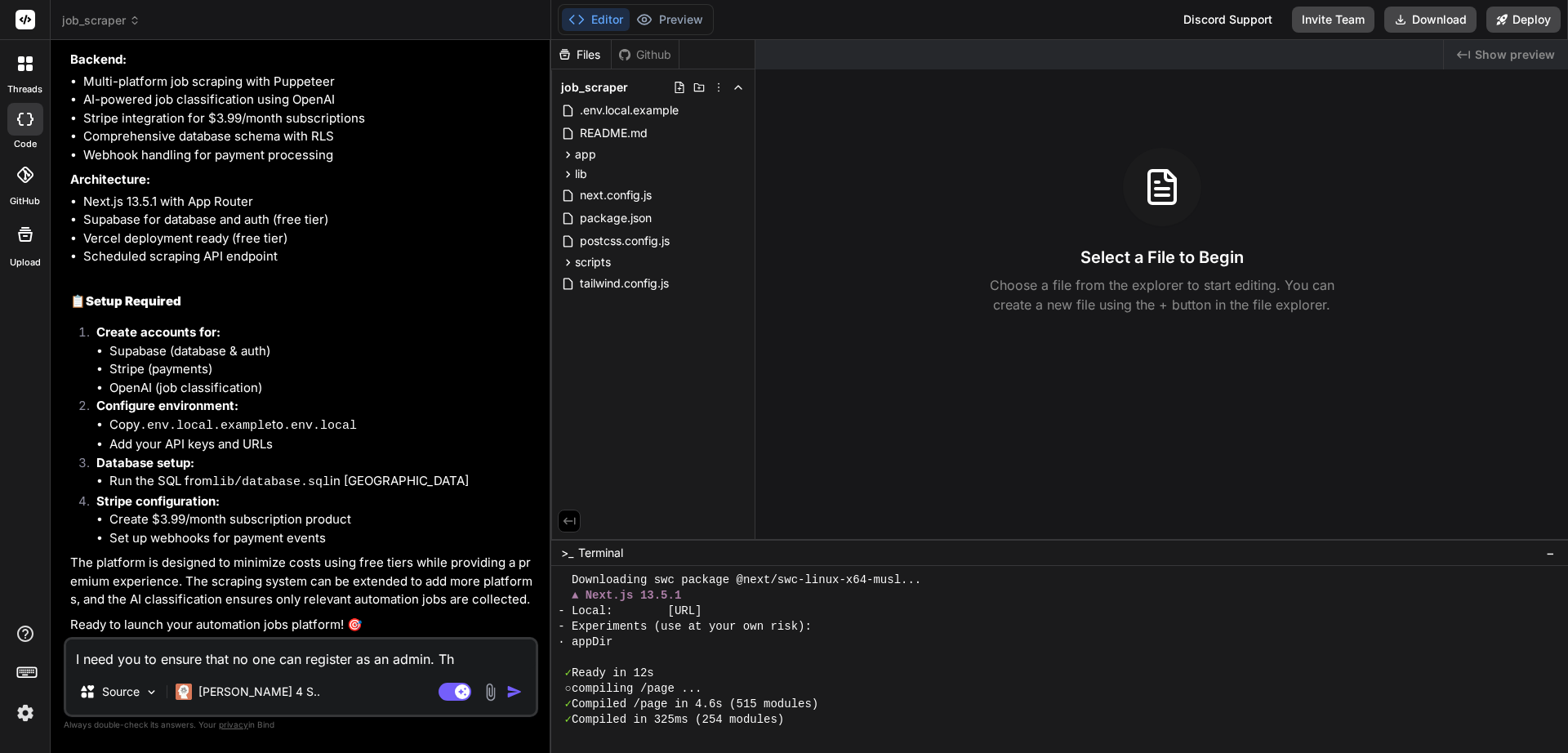
type textarea "I need you to ensure that no one can register as an admin. The"
type textarea "x"
type textarea "I need you to ensure that no one can register as an admin. The"
type textarea "x"
type textarea "I need you to ensure that no one can register as an admin. The u"
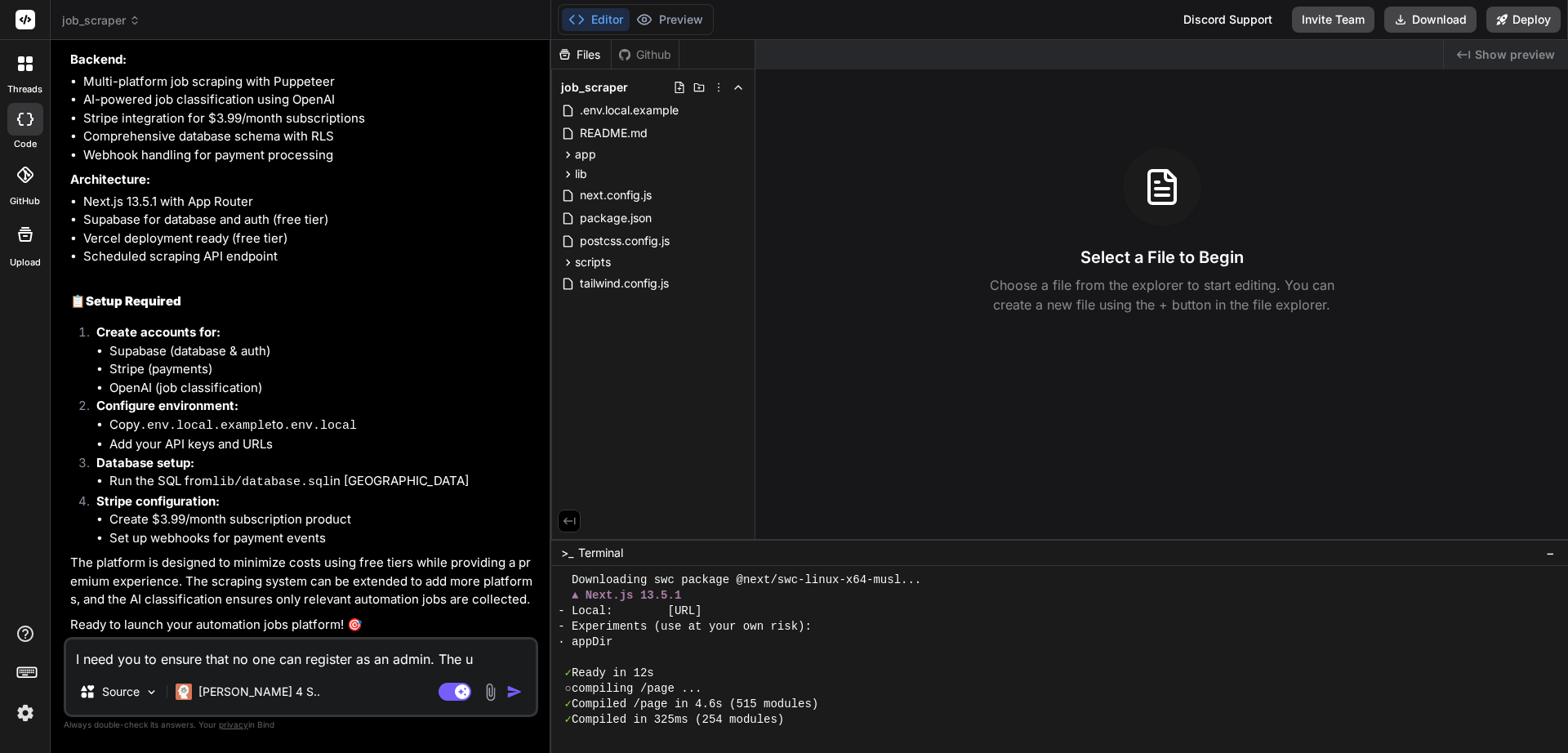
type textarea "x"
type textarea "I need you to ensure that no one can register as an admin. The us"
type textarea "x"
type textarea "I need you to ensure that no one can register as an admin. The use"
type textarea "x"
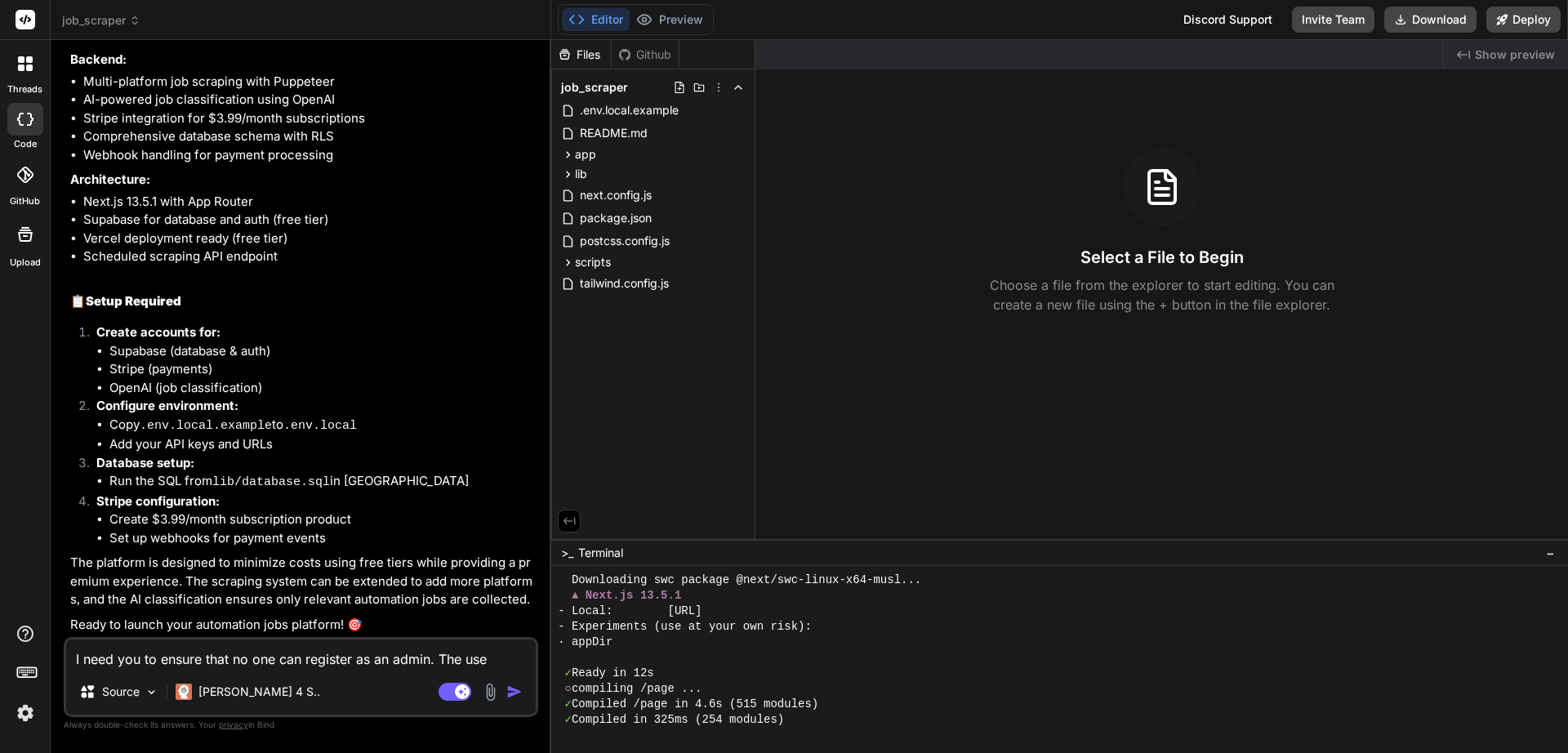
type textarea "I need you to ensure that no one can register as an admin. The user"
type textarea "x"
type textarea "I need you to ensure that no one can register as an admin. The usern"
type textarea "x"
type textarea "I need you to ensure that no one can register as an admin. The userna"
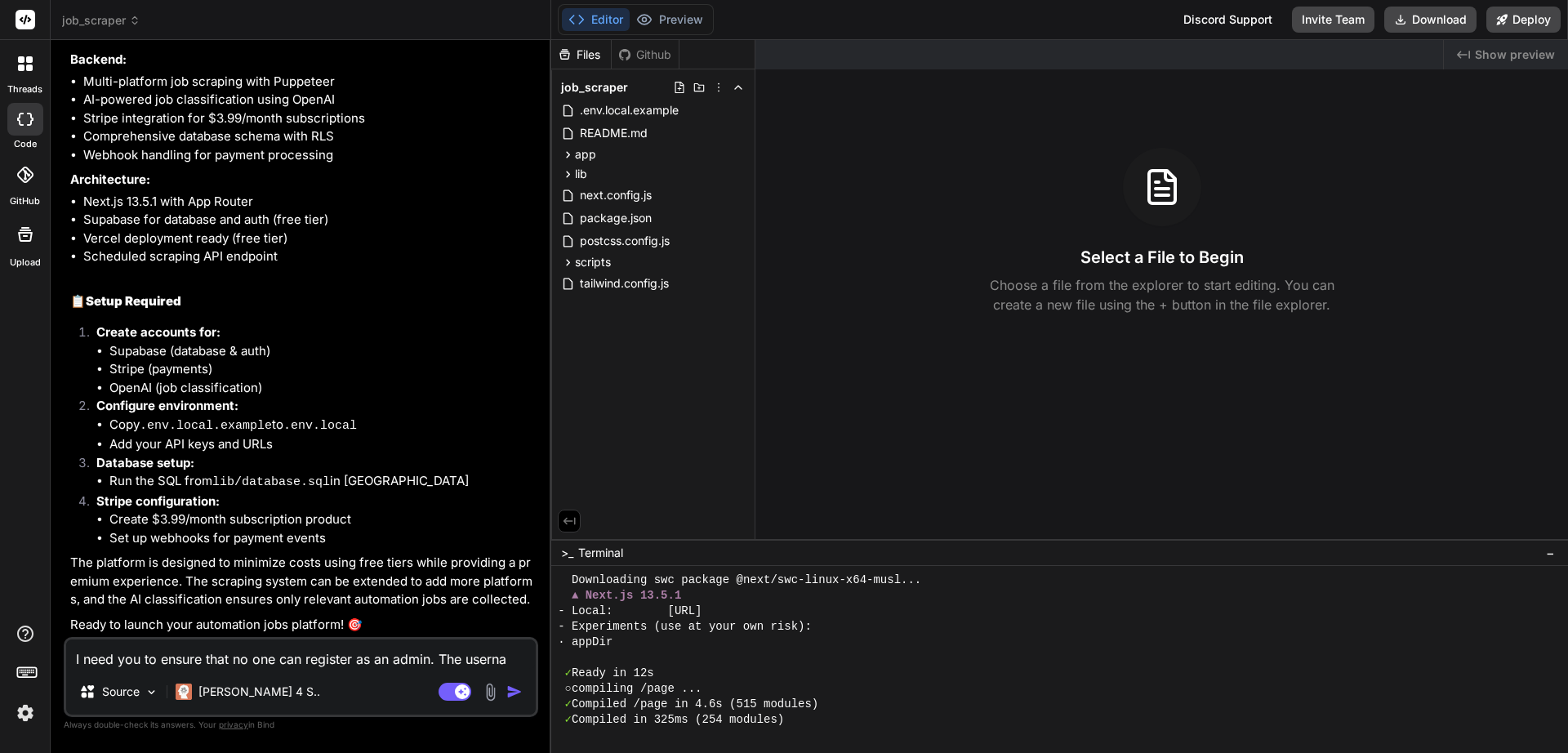
type textarea "x"
type textarea "I need you to ensure that no one can register as an admin. The usernam"
type textarea "x"
type textarea "I need you to ensure that no one can register as an admin. The username"
type textarea "x"
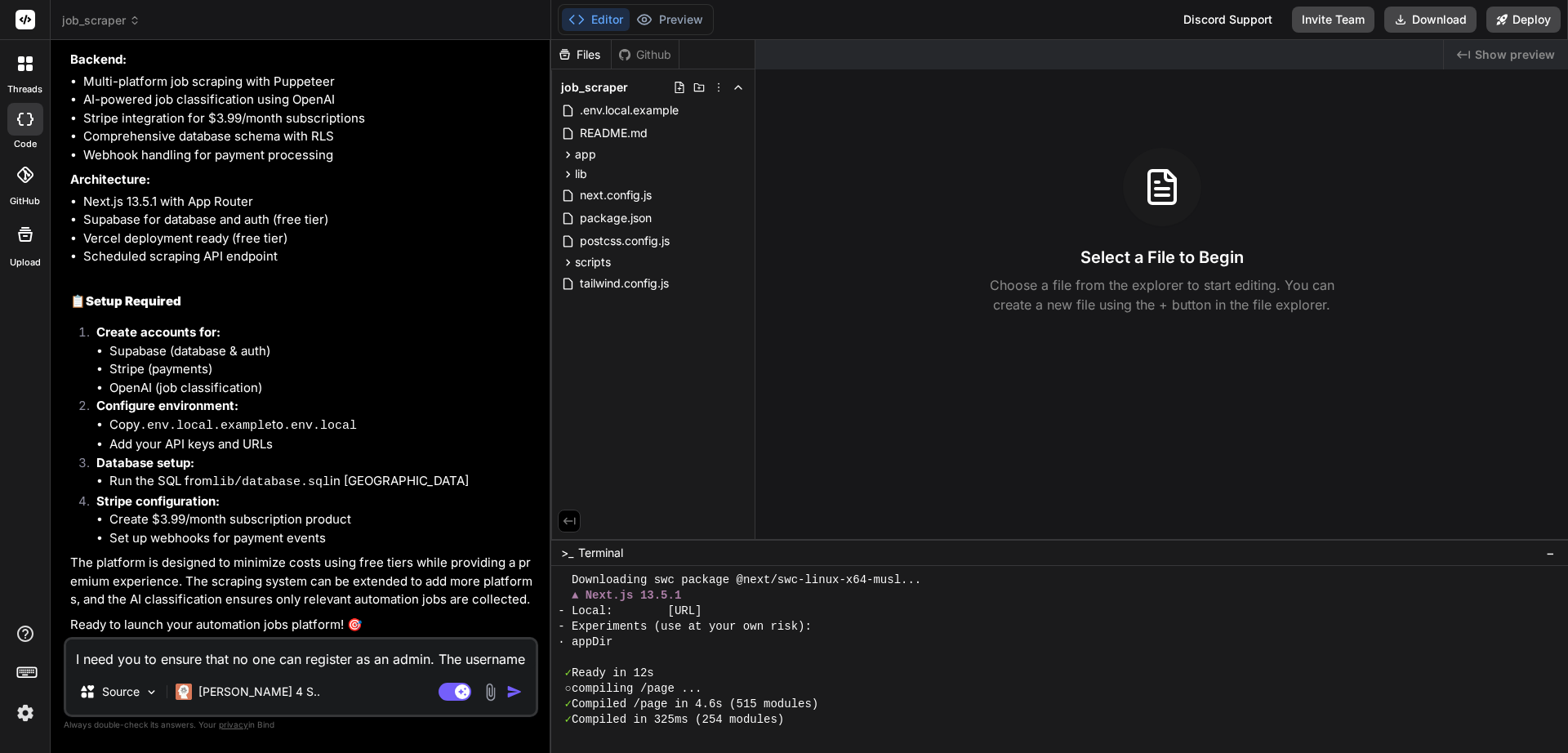
type textarea "I need you to ensure that no one can register as an admin. The username"
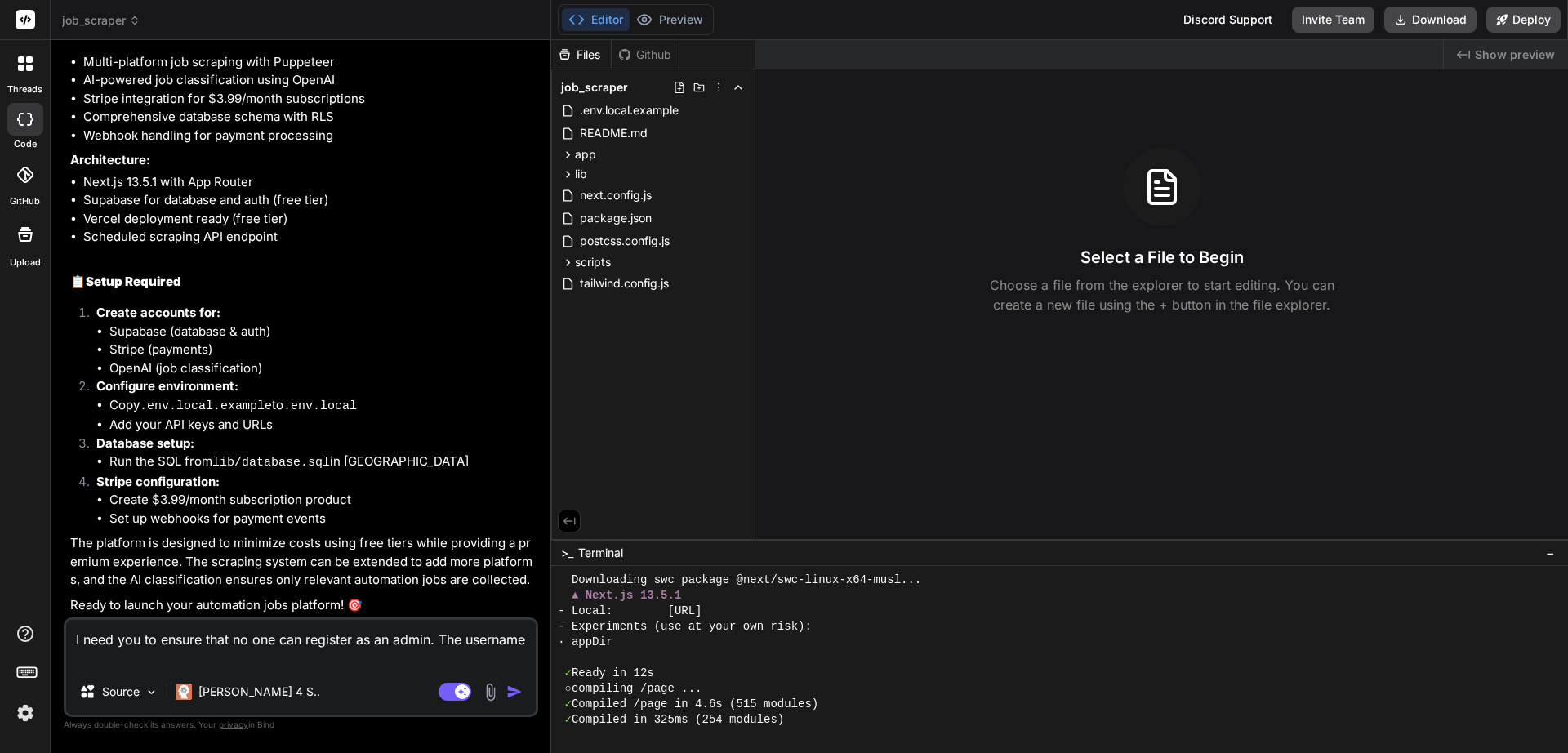
type textarea "x"
type textarea "I need you to ensure that no one can register as an admin. The username a"
type textarea "x"
type textarea "I need you to ensure that no one can register as an admin. The username an"
type textarea "x"
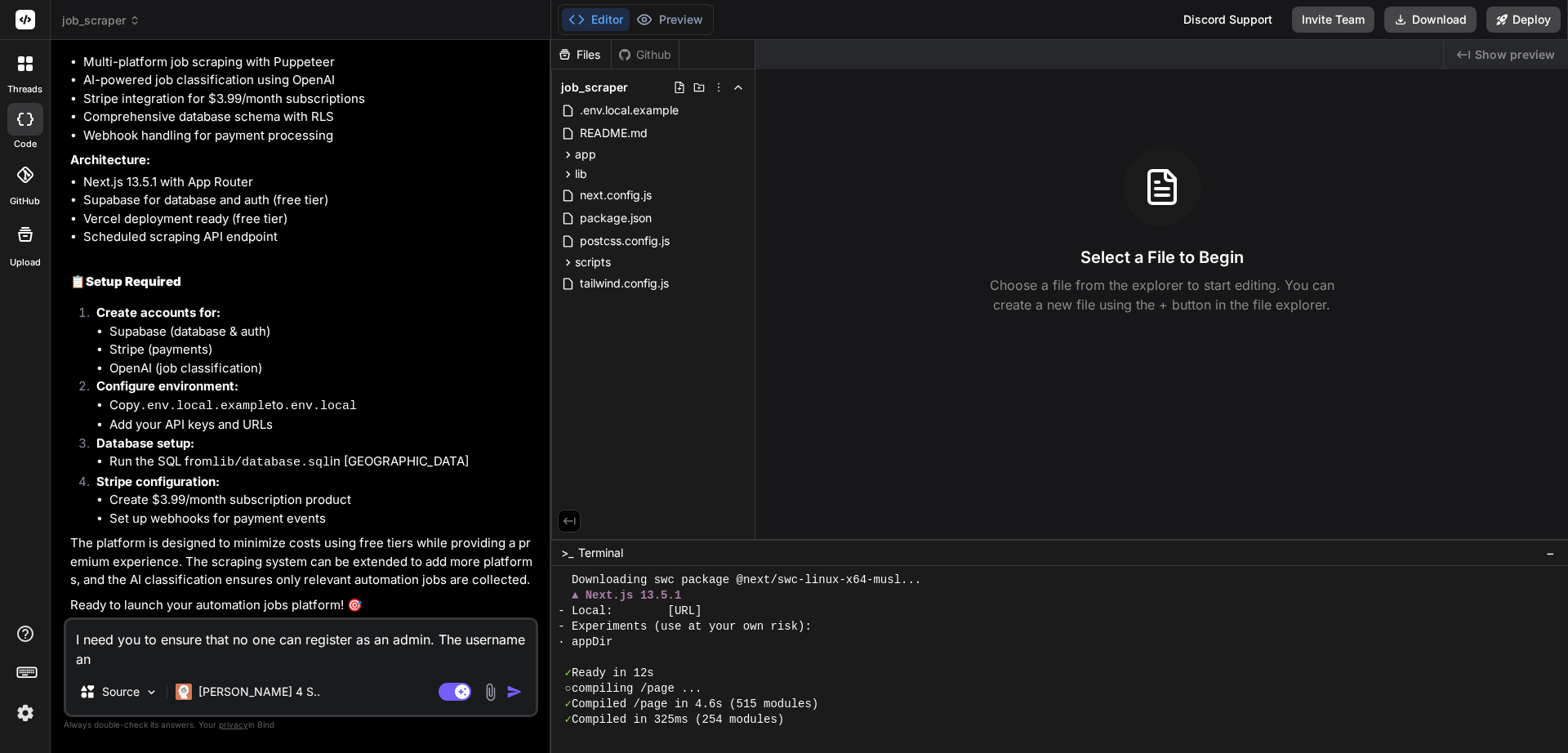
type textarea "I need you to ensure that no one can register as an admin. The username and"
type textarea "x"
type textarea "I need you to ensure that no one can register as an admin. The username and"
type textarea "x"
type textarea "I need you to ensure that no one can register as an admin. The username and p"
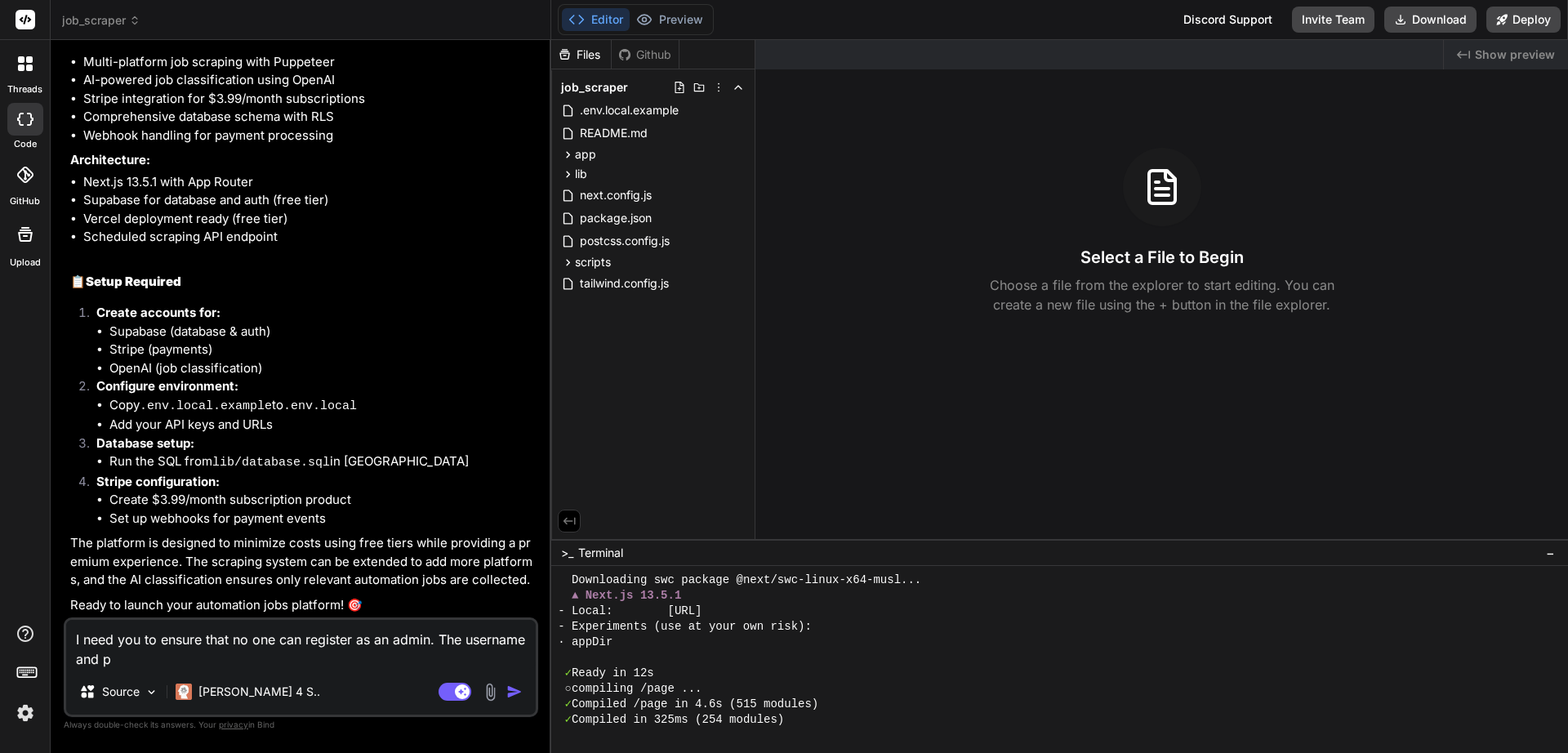
type textarea "x"
type textarea "I need you to ensure that no one can register as an admin. The username and pa"
type textarea "x"
type textarea "I need you to ensure that no one can register as an admin. The username and pas"
type textarea "x"
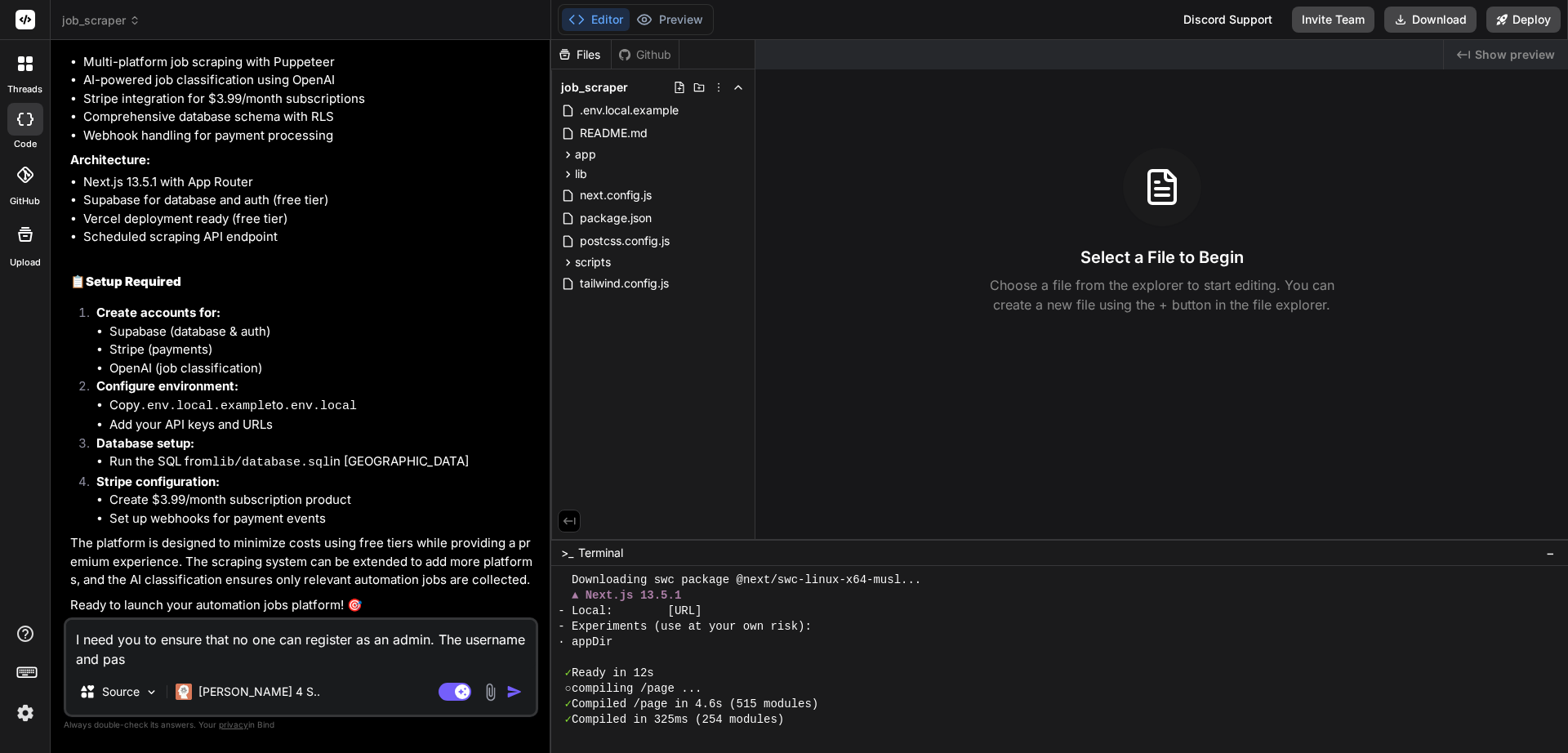
type textarea "I need you to ensure that no one can register as an admin. The username and pass"
type textarea "x"
type textarea "I need you to ensure that no one can register as an admin. The username and pas…"
type textarea "x"
type textarea "I need you to ensure that no one can register as an admin. The username and pas…"
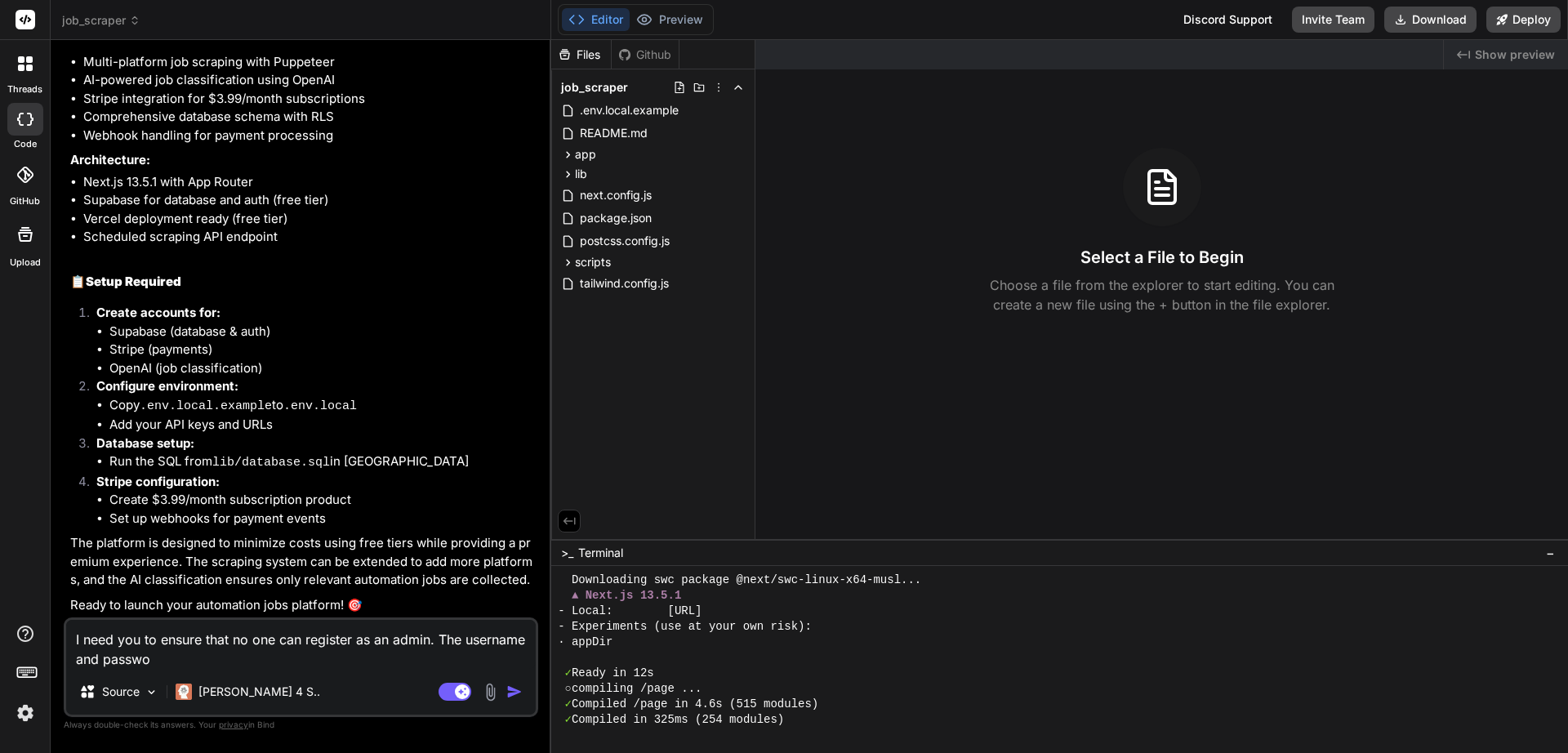
type textarea "x"
type textarea "I need you to ensure that no one can register as an admin. The username and pas…"
type textarea "x"
type textarea "I need you to ensure that no one can register as an admin. The username and pas…"
type textarea "x"
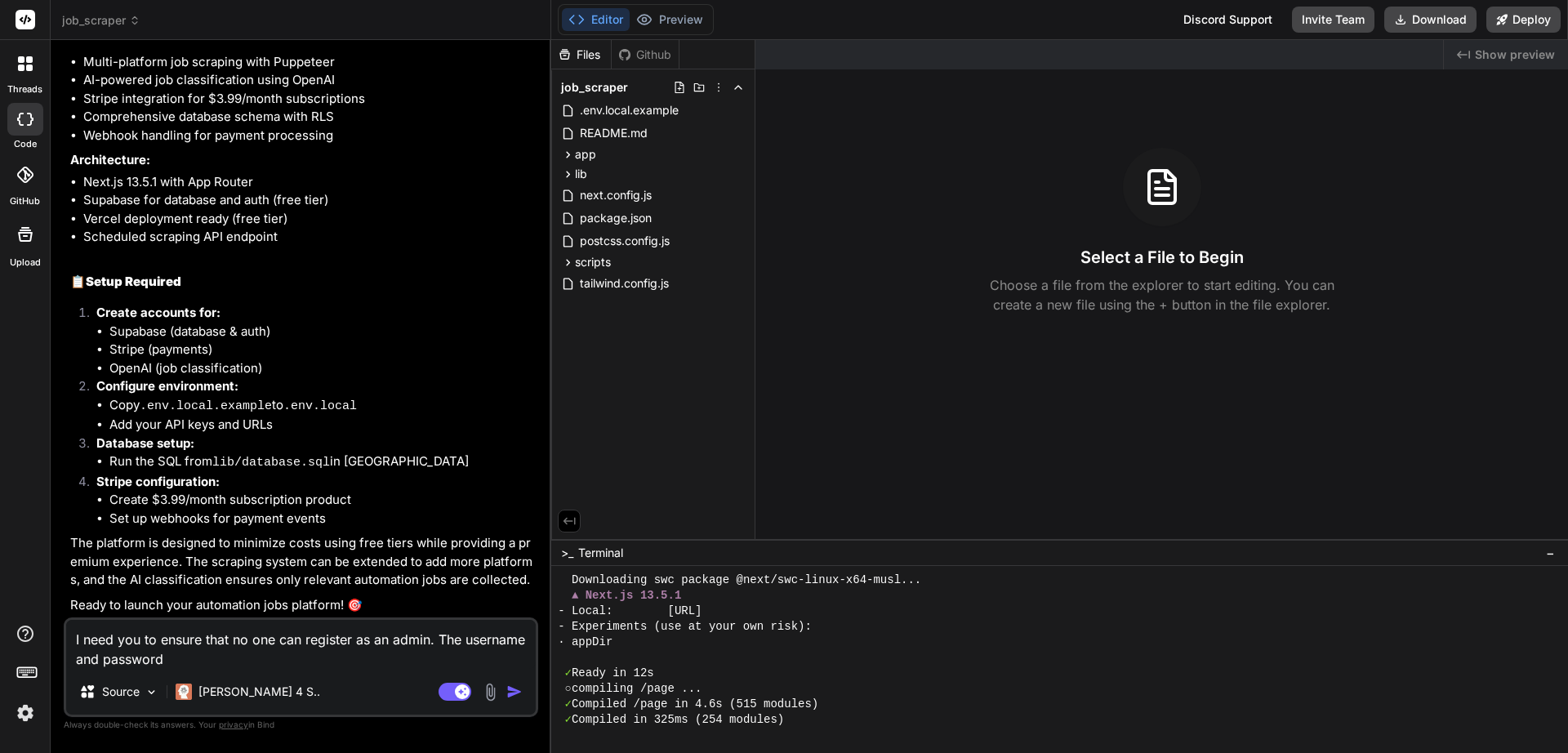
type textarea "I need you to ensure that no one can register as an admin. The username and pas…"
type textarea "x"
type textarea "I need you to ensure that no one can register as an admin. The username and pas…"
type textarea "x"
type textarea "I need you to ensure that no one can register as an admin. The username and pas…"
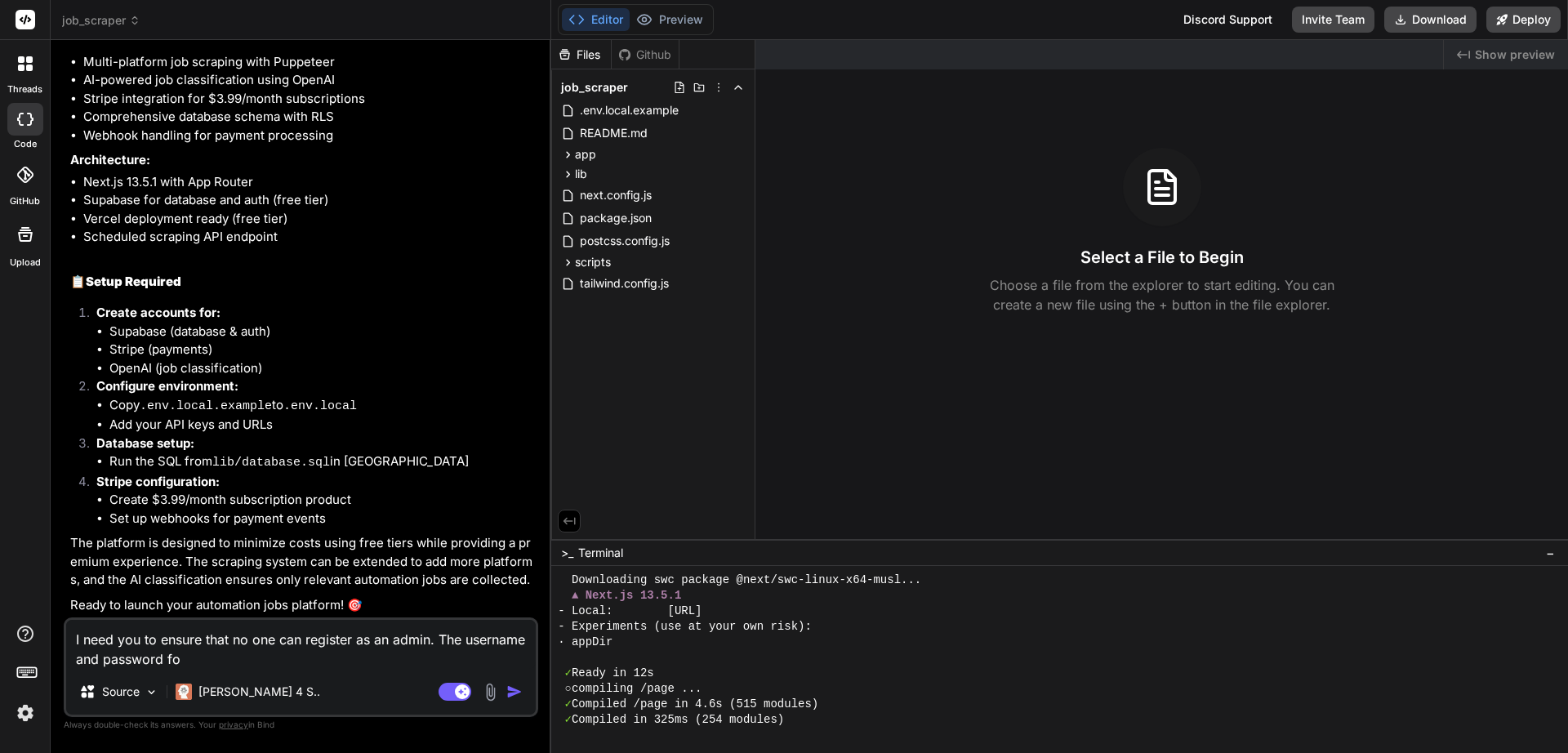
type textarea "x"
type textarea "I need you to ensure that no one can register as an admin. The username and pas…"
type textarea "x"
type textarea "I need you to ensure that no one can register as an admin. The username and pas…"
type textarea "x"
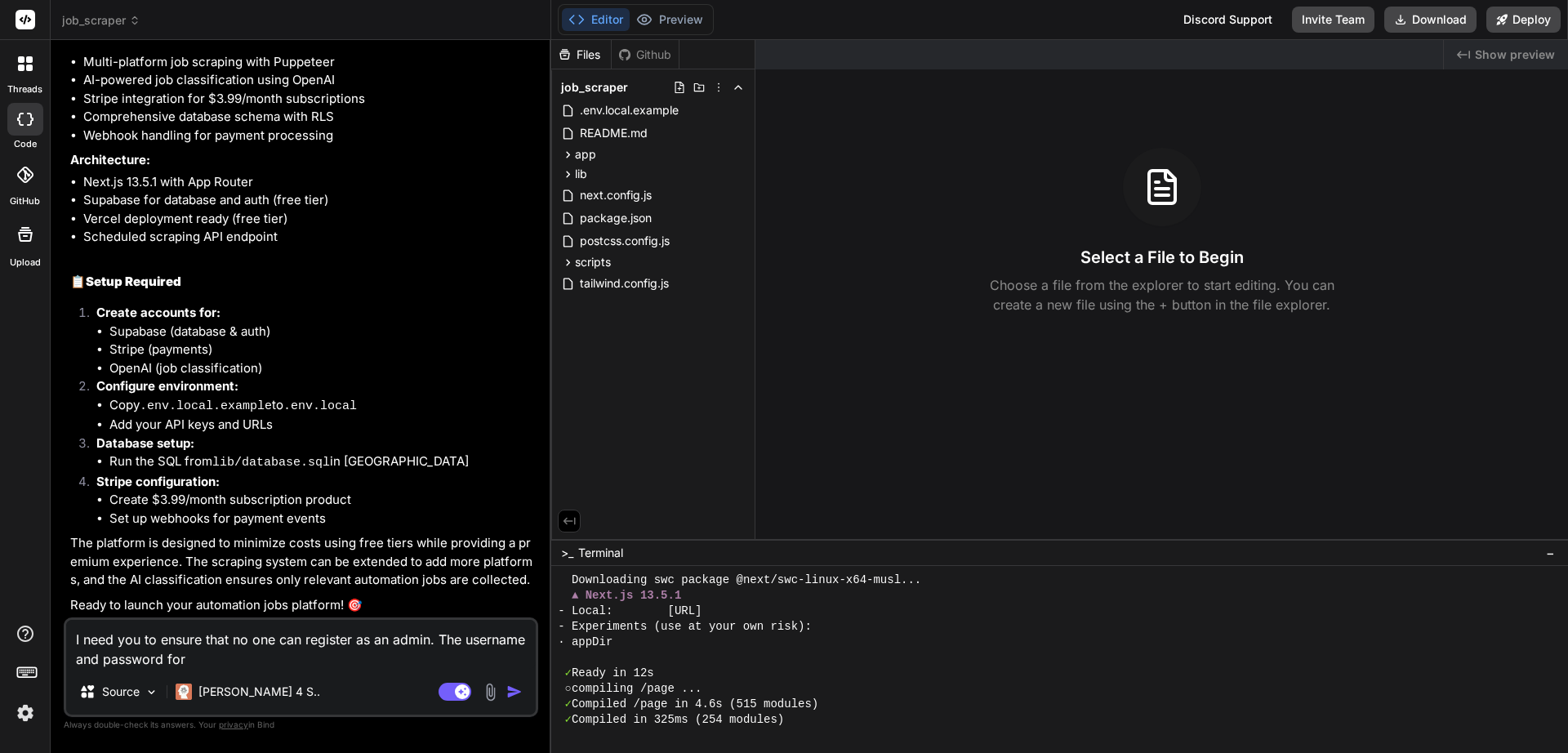
type textarea "I need you to ensure that no one can register as an admin. The username and pas…"
type textarea "x"
type textarea "I need you to ensure that no one can register as an admin. The username and pas…"
type textarea "x"
type textarea "I need you to ensure that no one can register as an admin. The username and pas…"
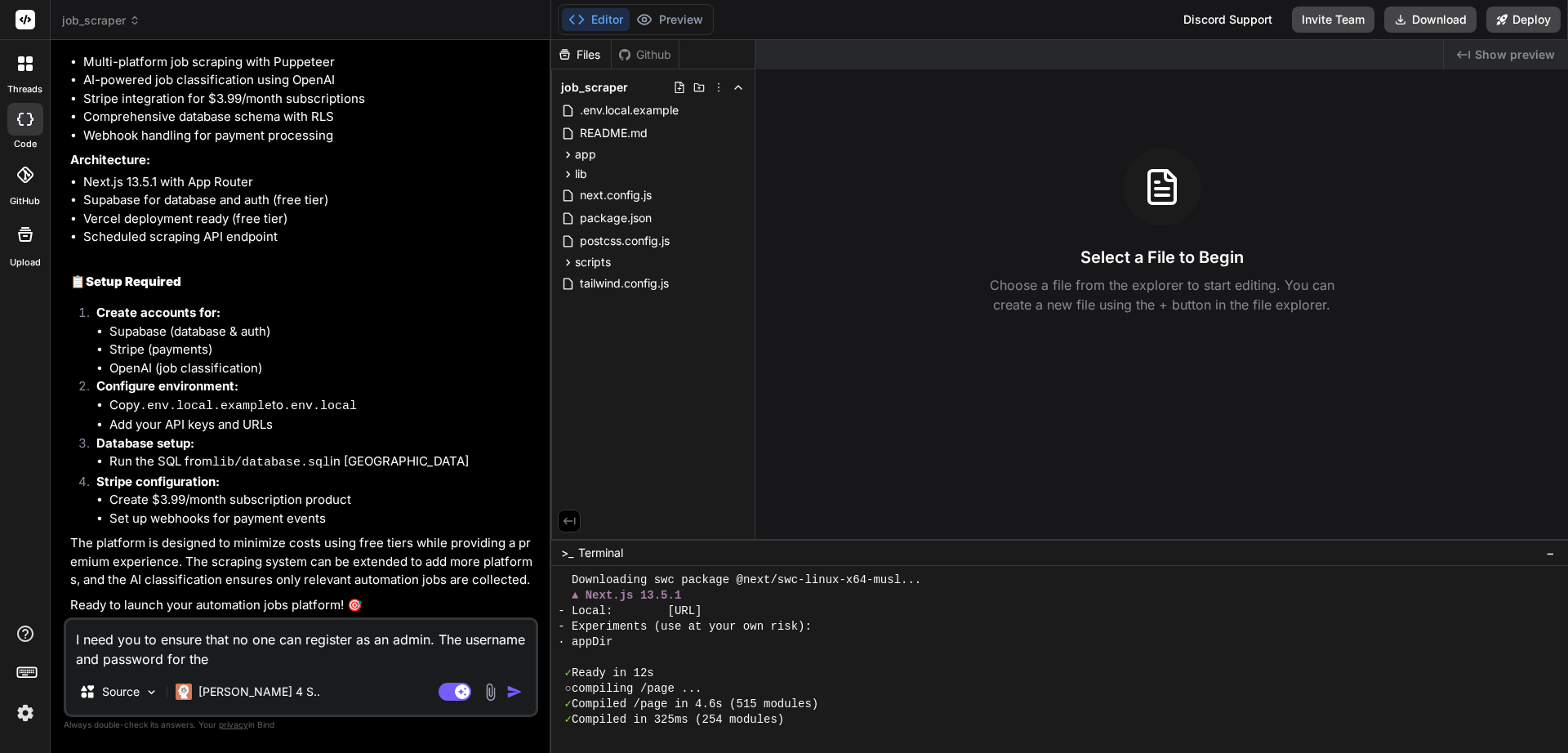
type textarea "x"
type textarea "I need you to ensure that no one can register as an admin. The username and pas…"
type textarea "x"
type textarea "I need you to ensure that no one can register as an admin. The username and pas…"
type textarea "x"
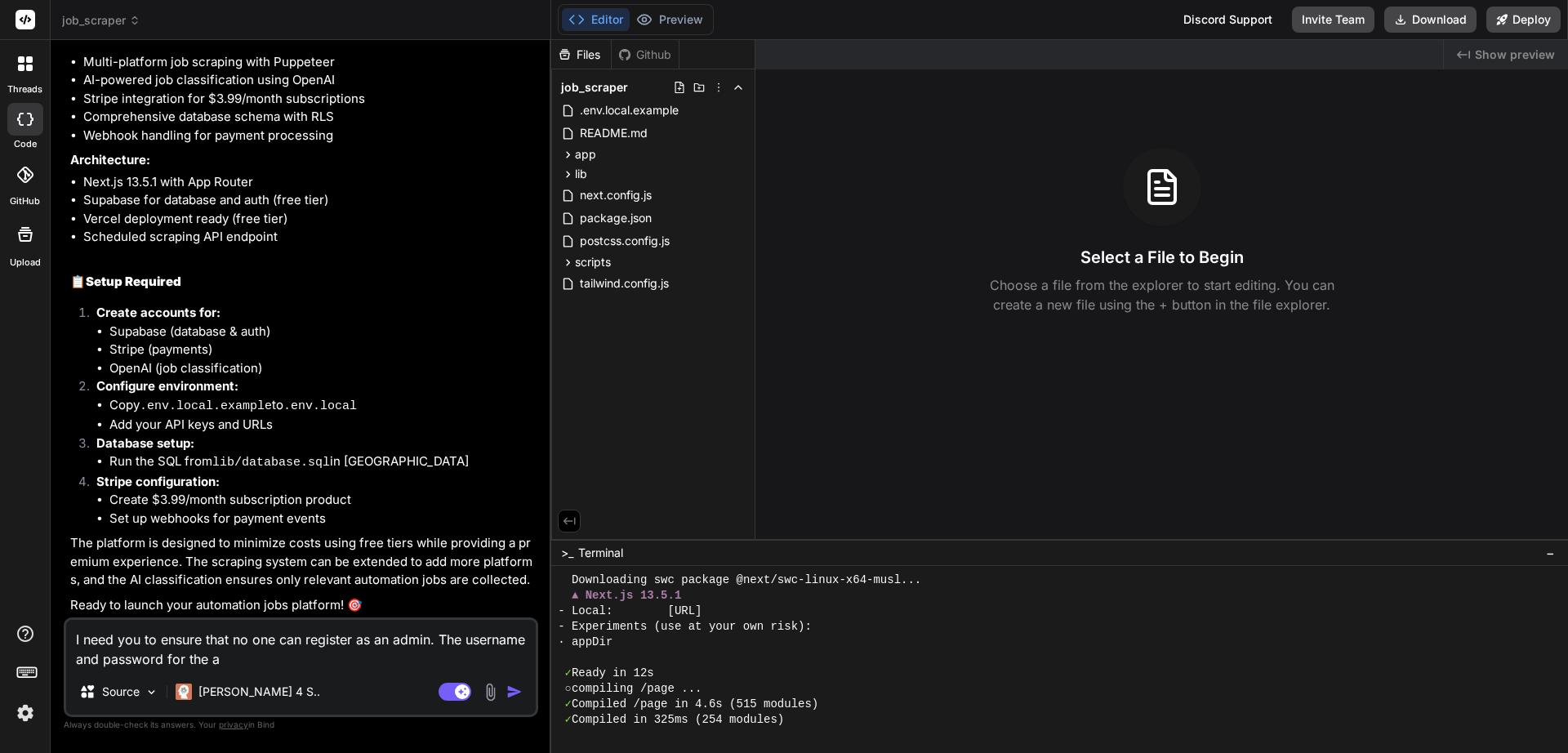
type textarea "I need you to ensure that no one can register as an admin. The username and pas…"
type textarea "x"
type textarea "I need you to ensure that no one can register as an admin. The username and pas…"
type textarea "x"
type textarea "I need you to ensure that no one can register as an admin. The username and pas…"
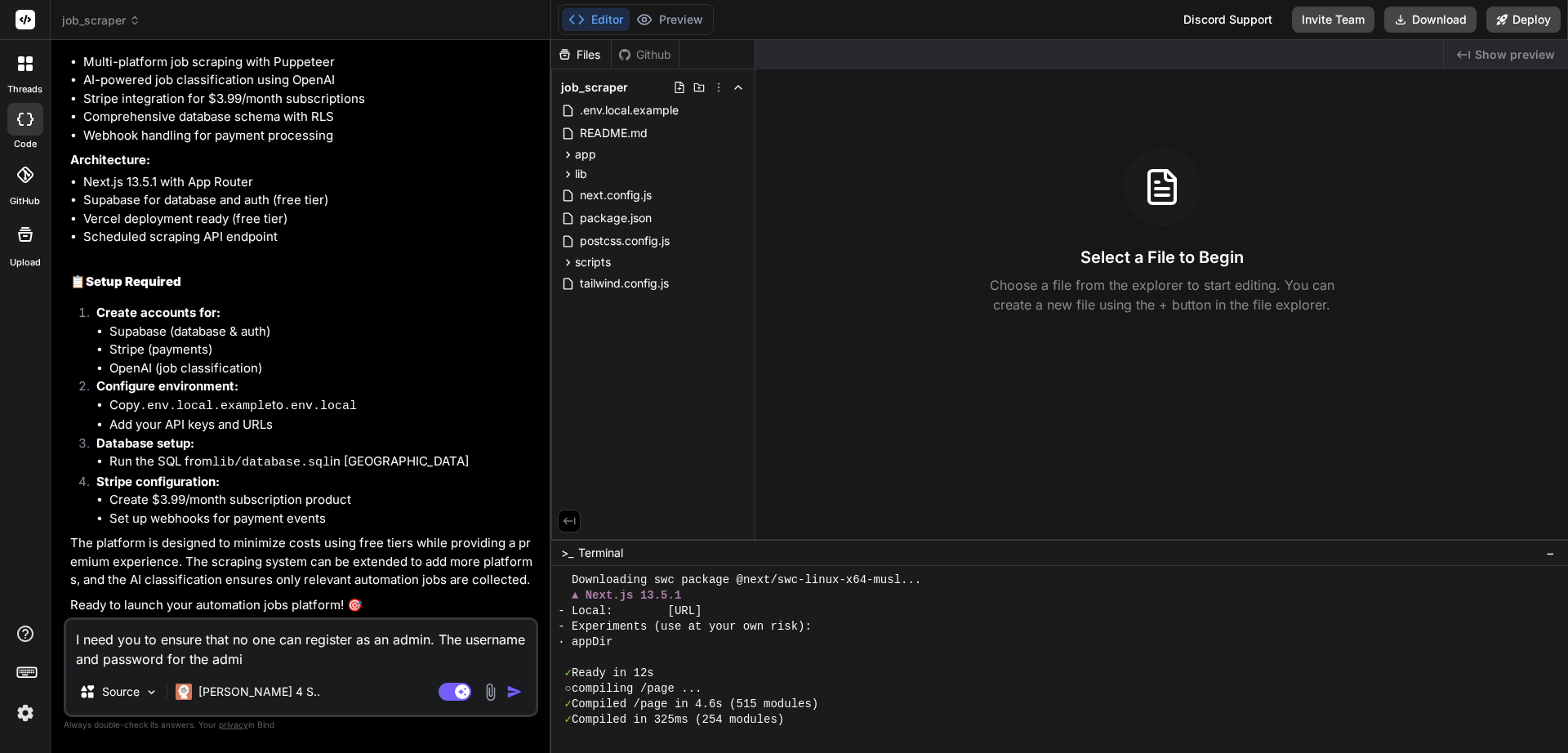
type textarea "x"
type textarea "I need you to ensure that no one can register as an admin. The username and pas…"
type textarea "x"
type textarea "I need you to ensure that no one can register as an admin. The username and pas…"
type textarea "x"
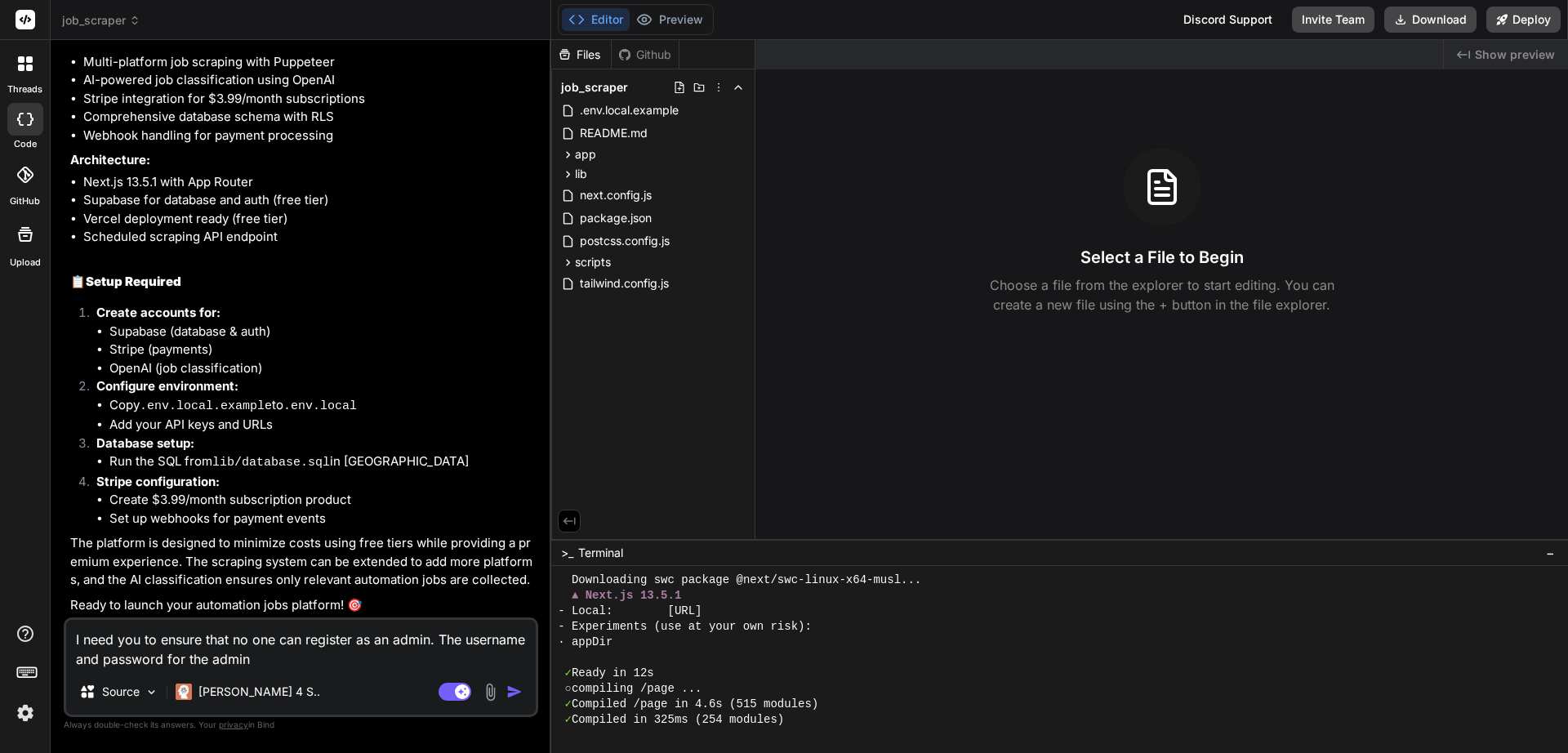
type textarea "I need you to ensure that no one can register as an admin. The username and pas…"
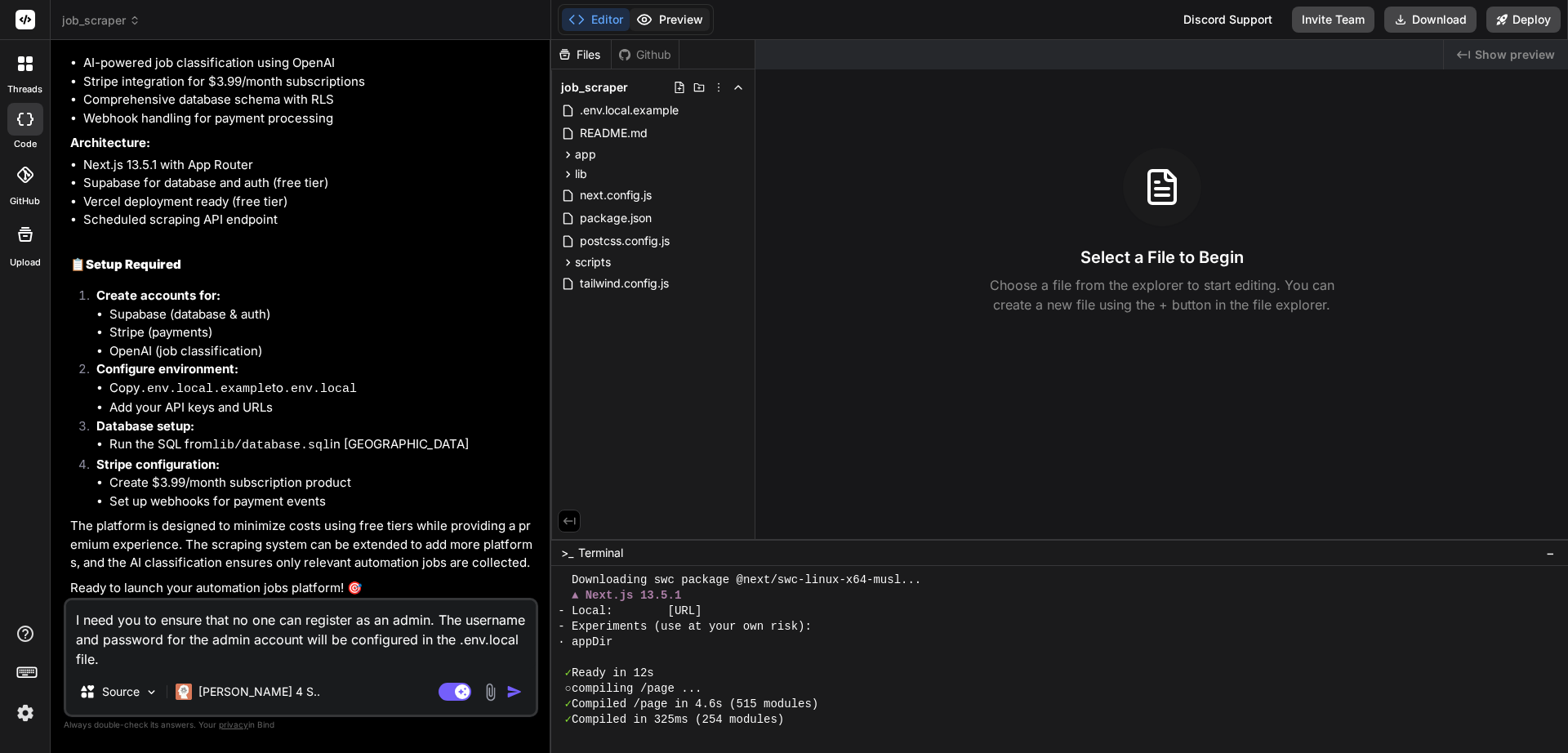
click at [681, 22] on button "Preview" at bounding box center [670, 20] width 80 height 23
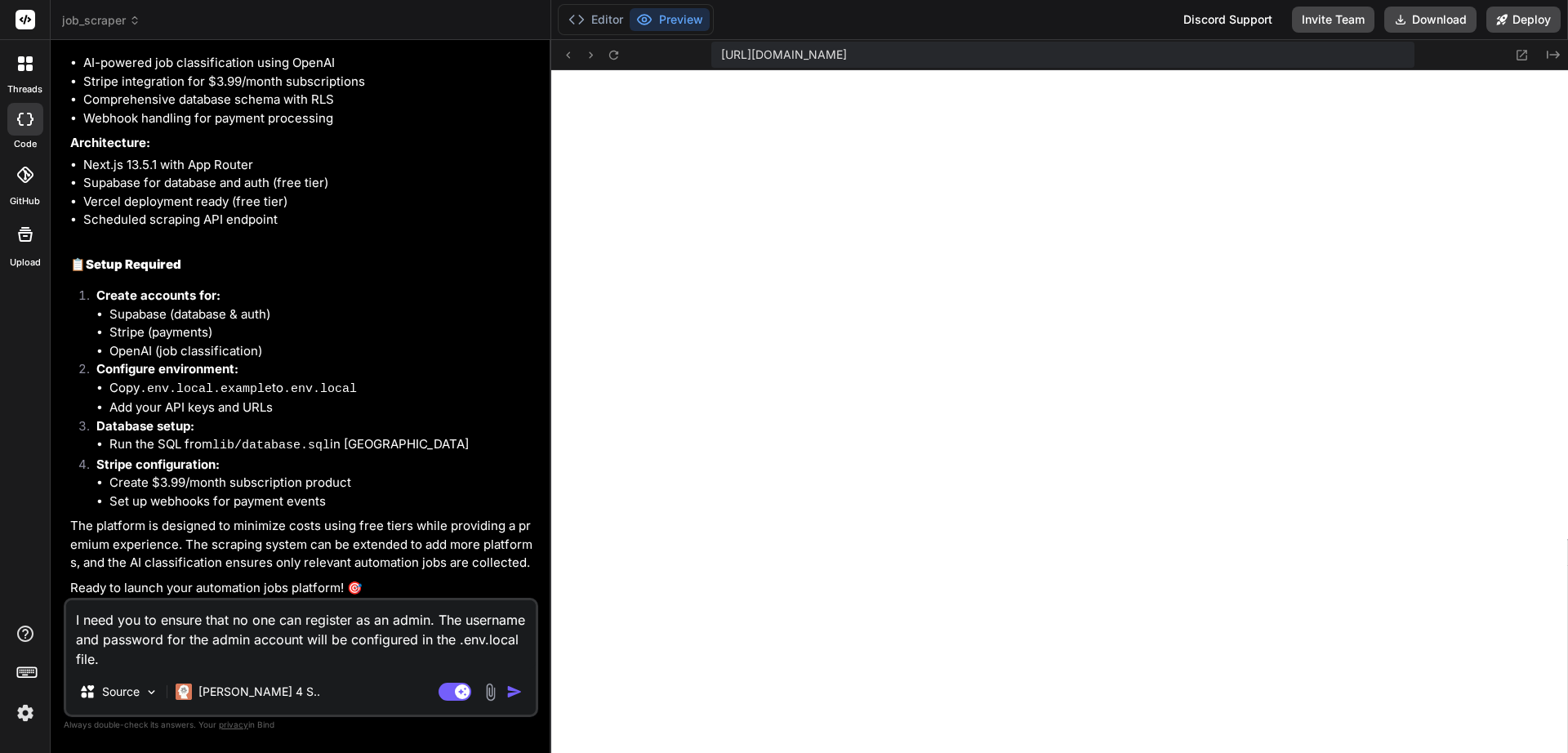
click at [196, 656] on textarea "I need you to ensure that no one can register as an admin. The username and pas…" at bounding box center [301, 634] width 469 height 69
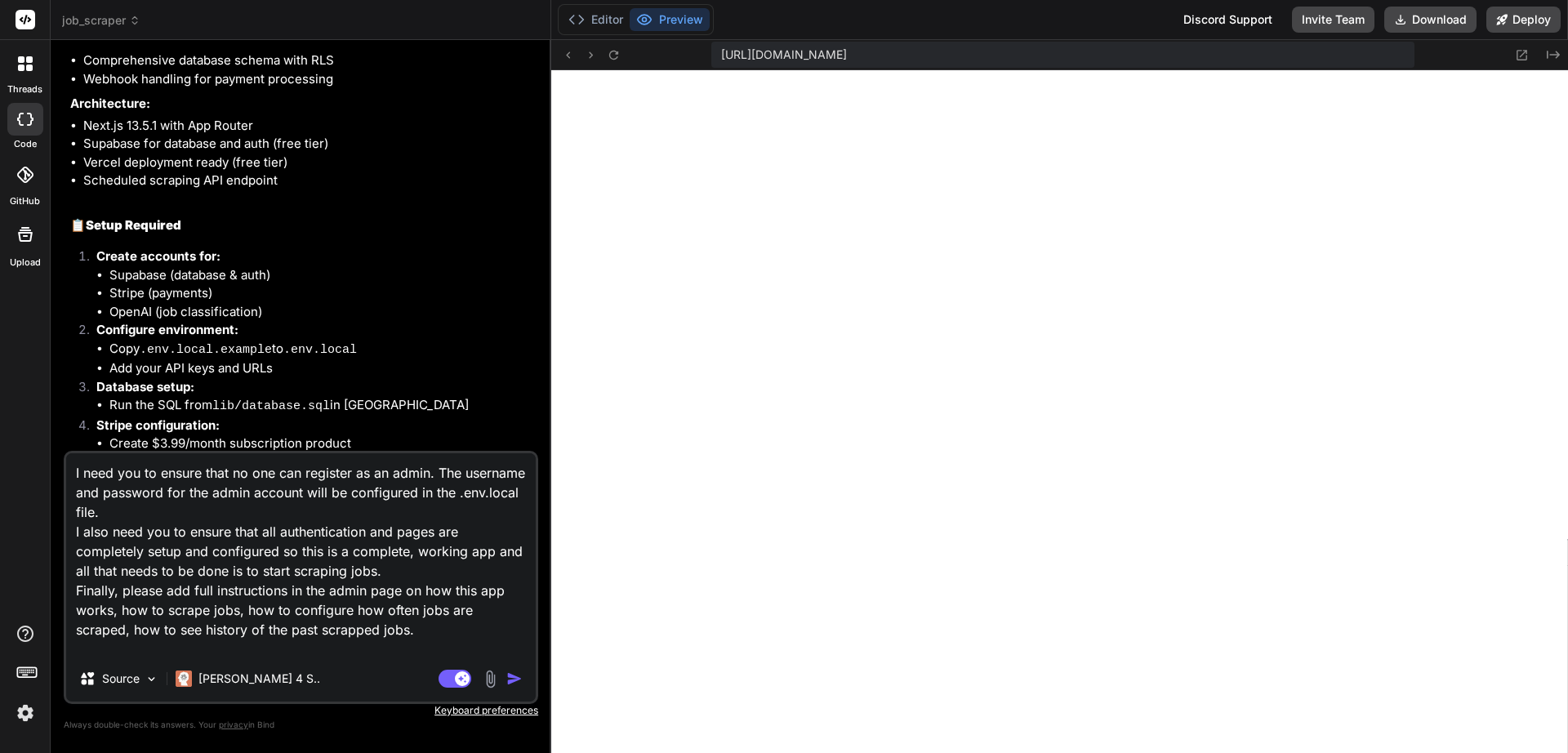
scroll to position [21, 0]
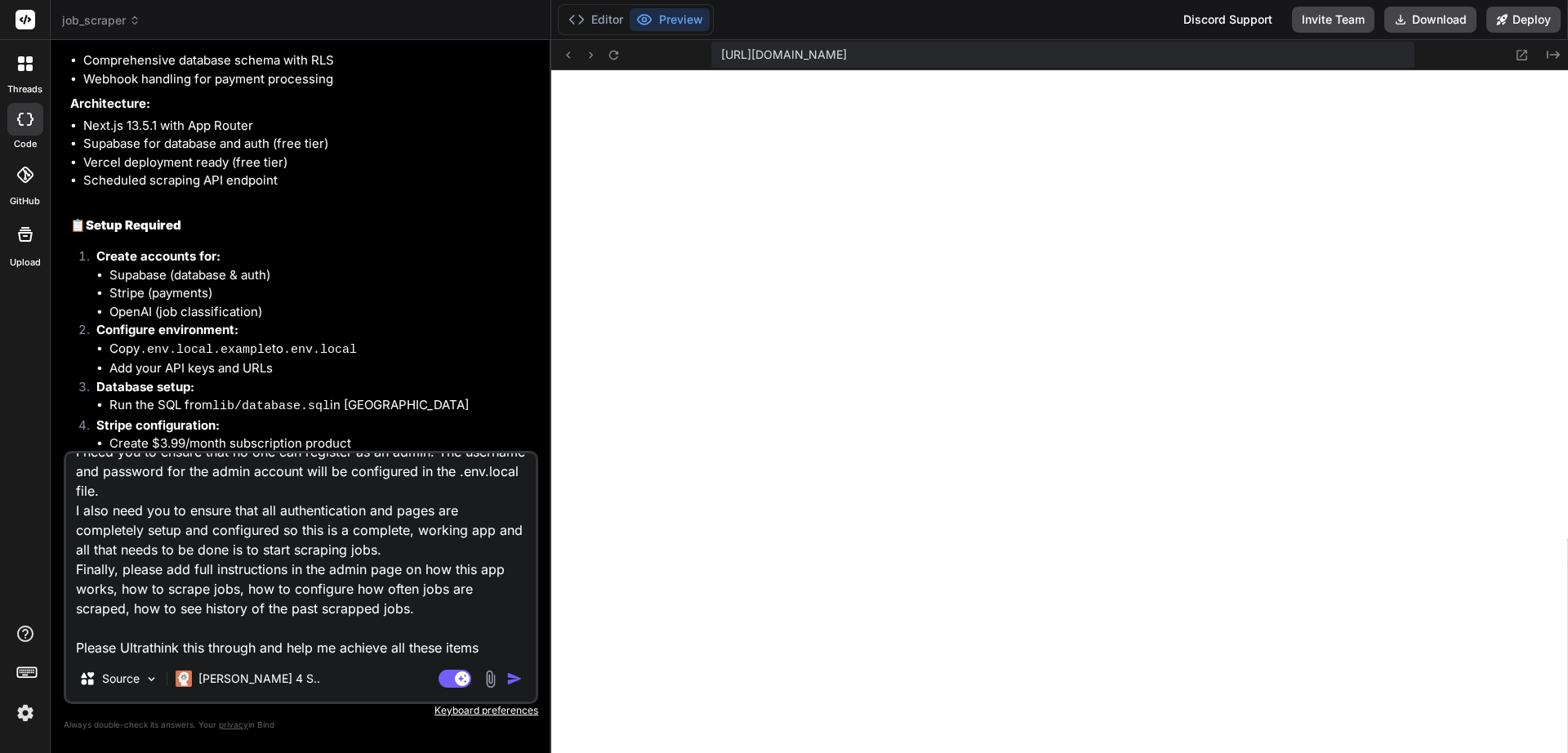
click at [513, 677] on img "button" at bounding box center [514, 678] width 16 height 16
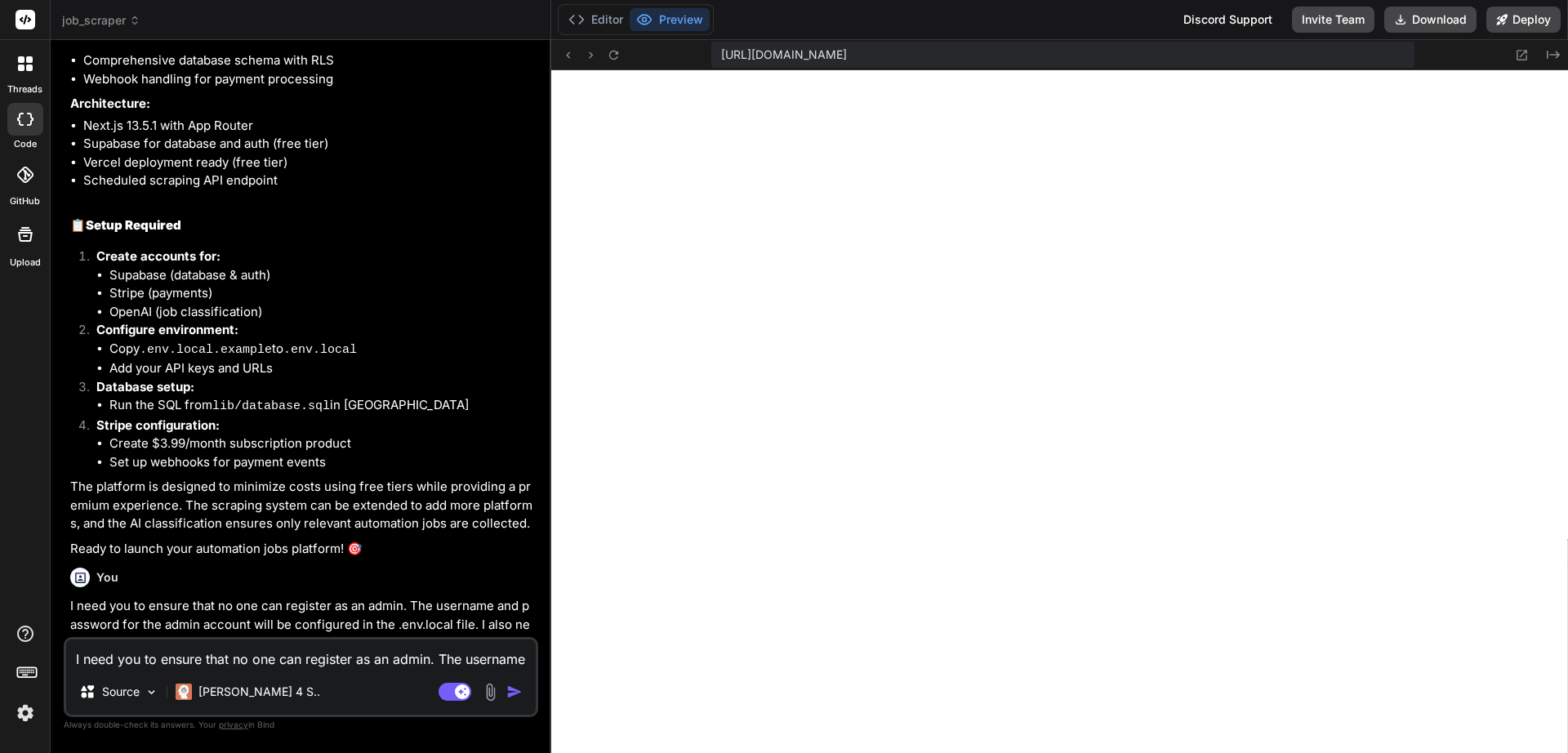
scroll to position [2777, 0]
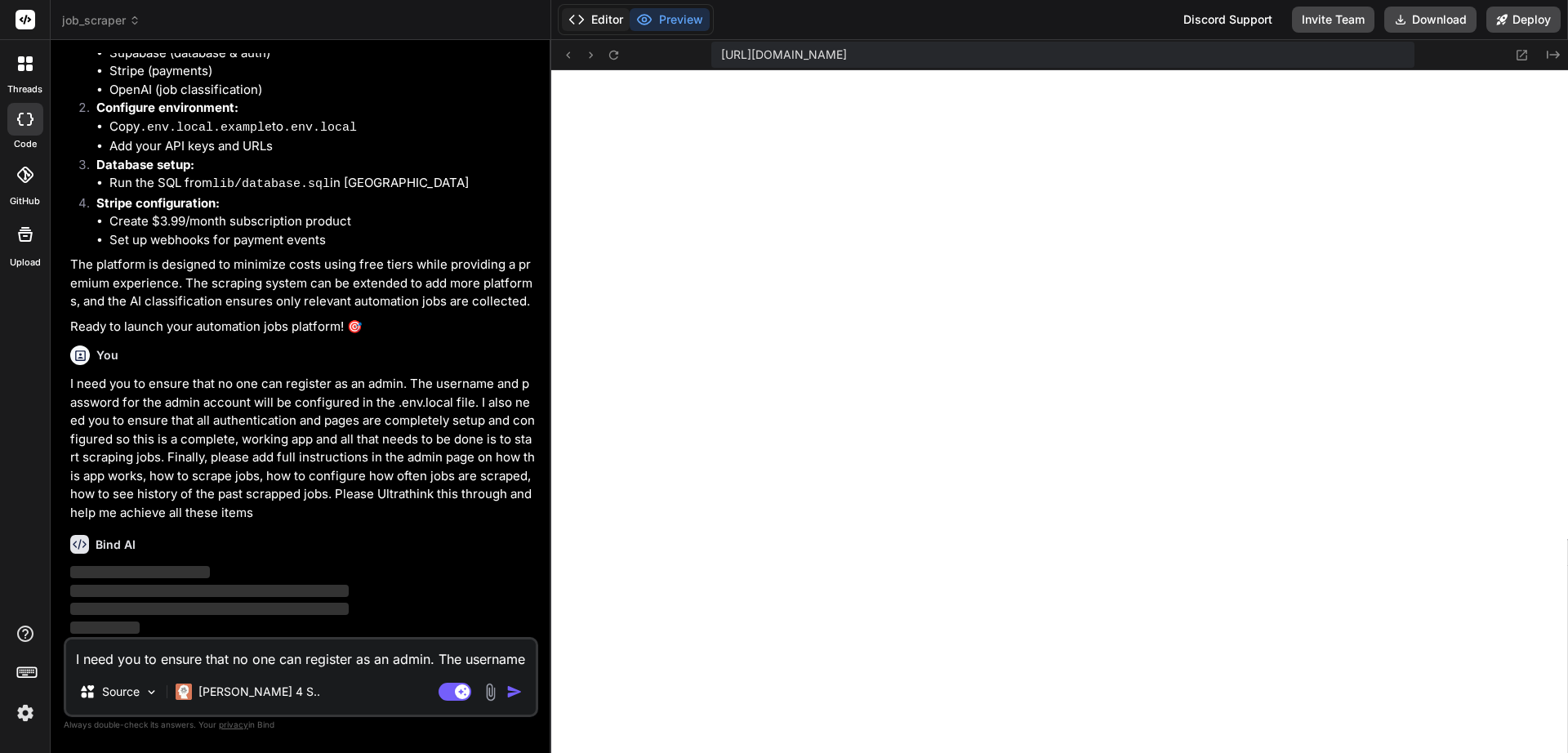
click at [594, 25] on button "Editor" at bounding box center [596, 20] width 68 height 23
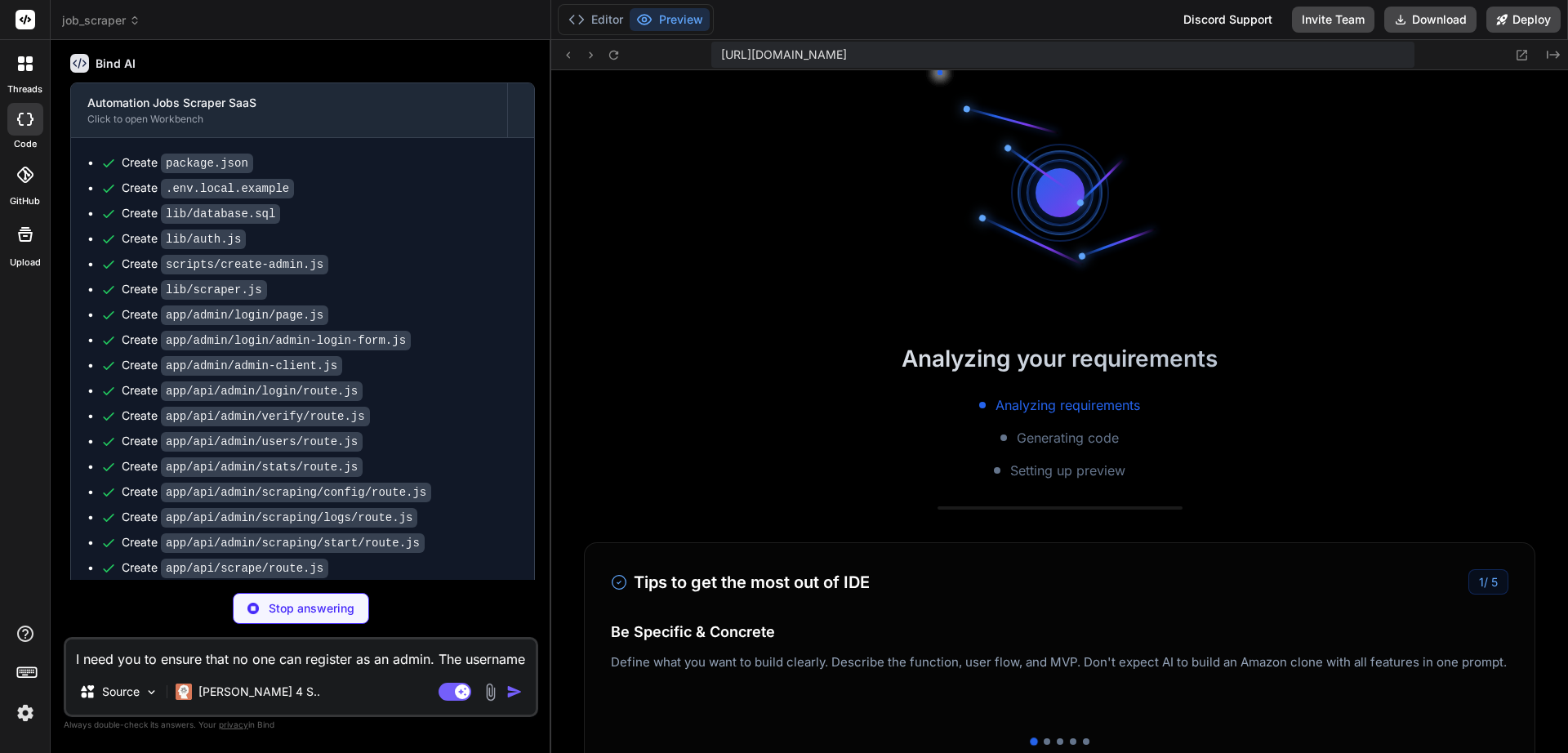
scroll to position [2994, 0]
